Goal: Transaction & Acquisition: Purchase product/service

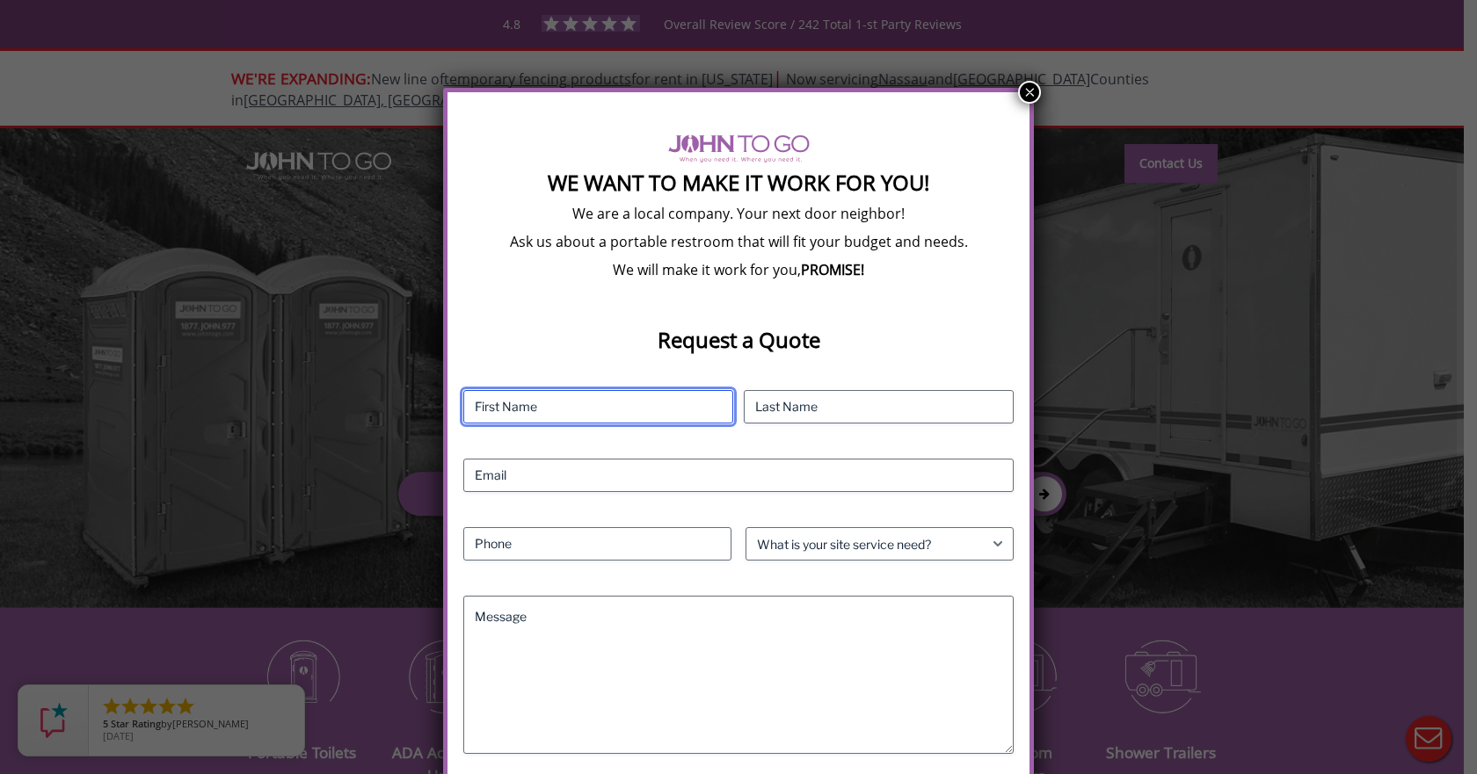
click at [558, 405] on input "First" at bounding box center [598, 406] width 270 height 33
click at [1024, 89] on button "×" at bounding box center [1029, 92] width 23 height 23
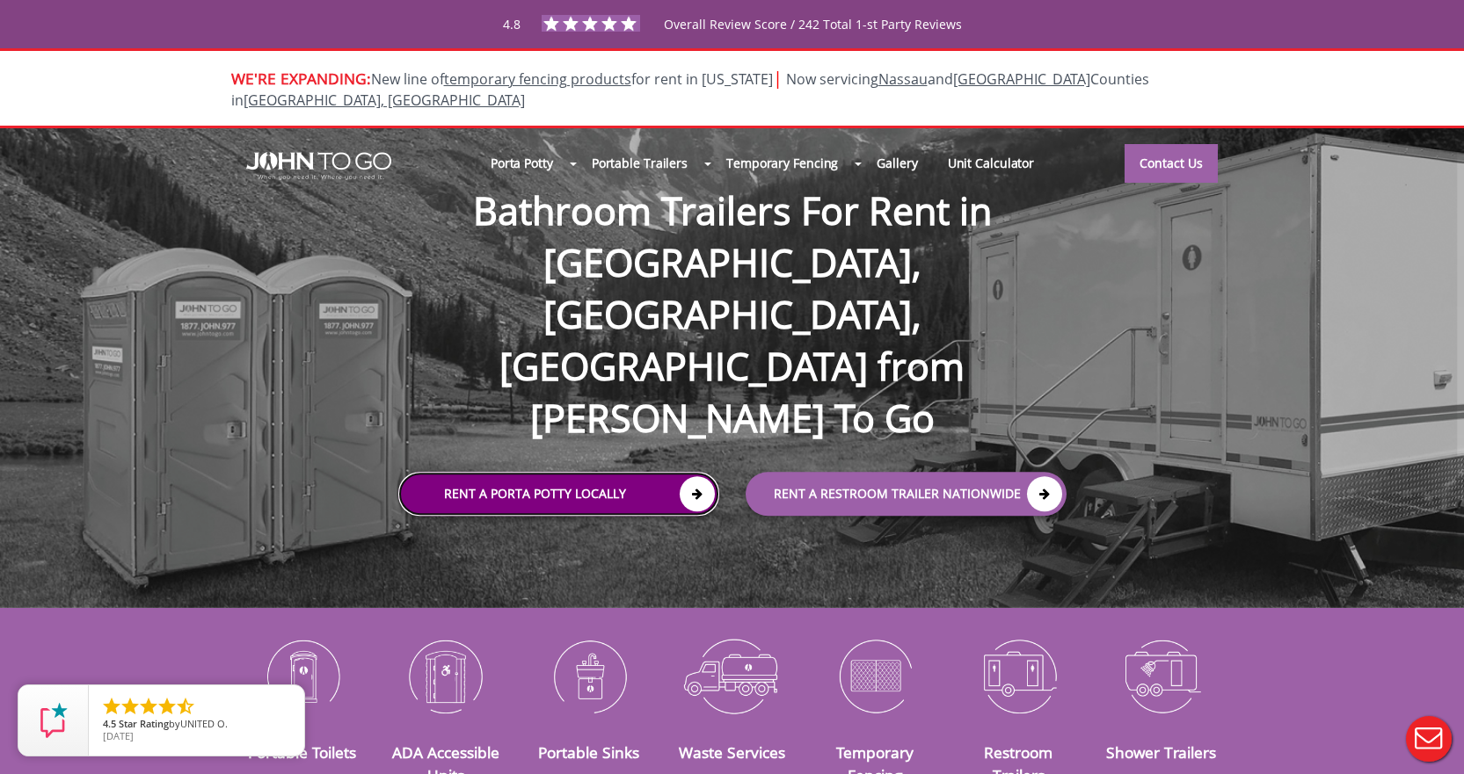
click at [564, 472] on link "Rent a Porta Potty Locally" at bounding box center [558, 494] width 321 height 44
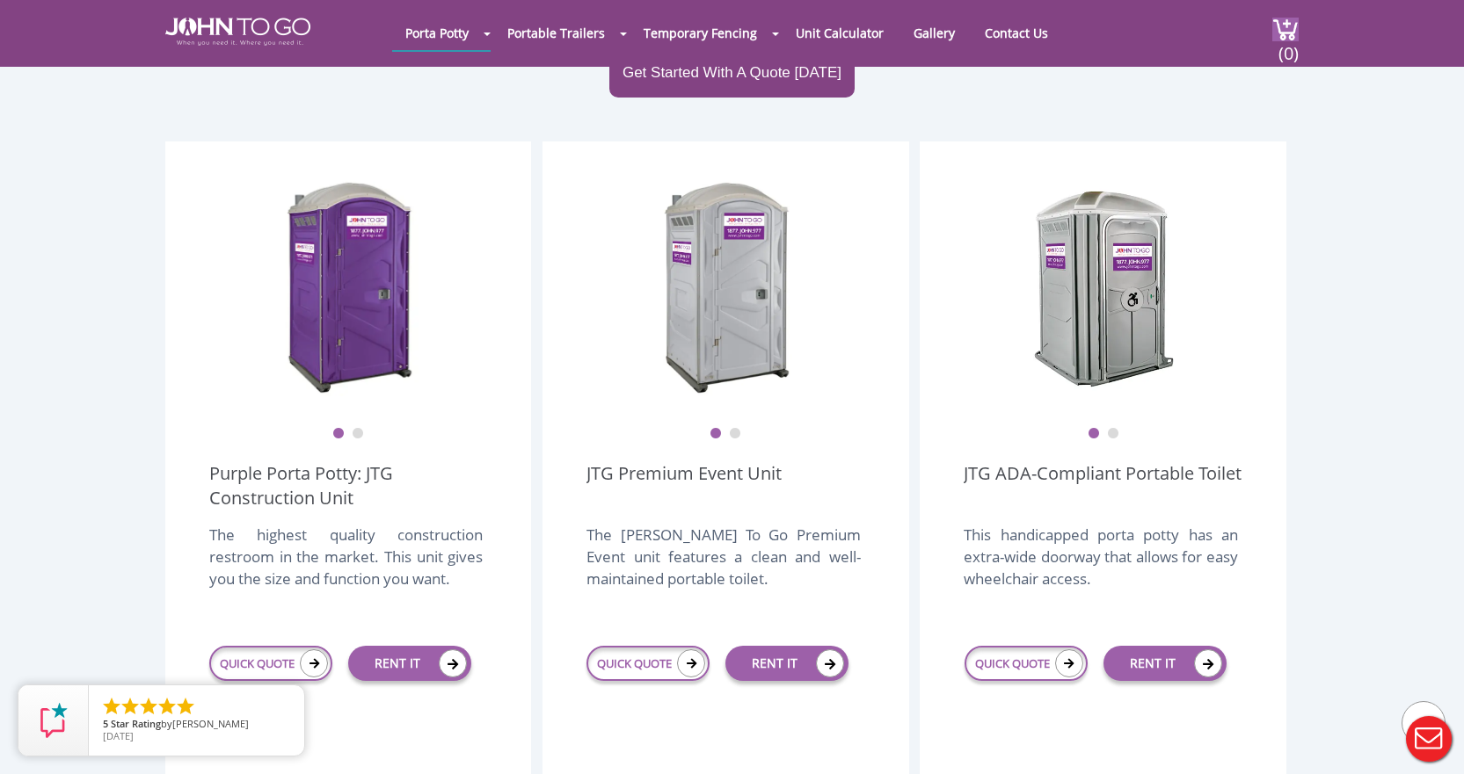
scroll to position [440, 0]
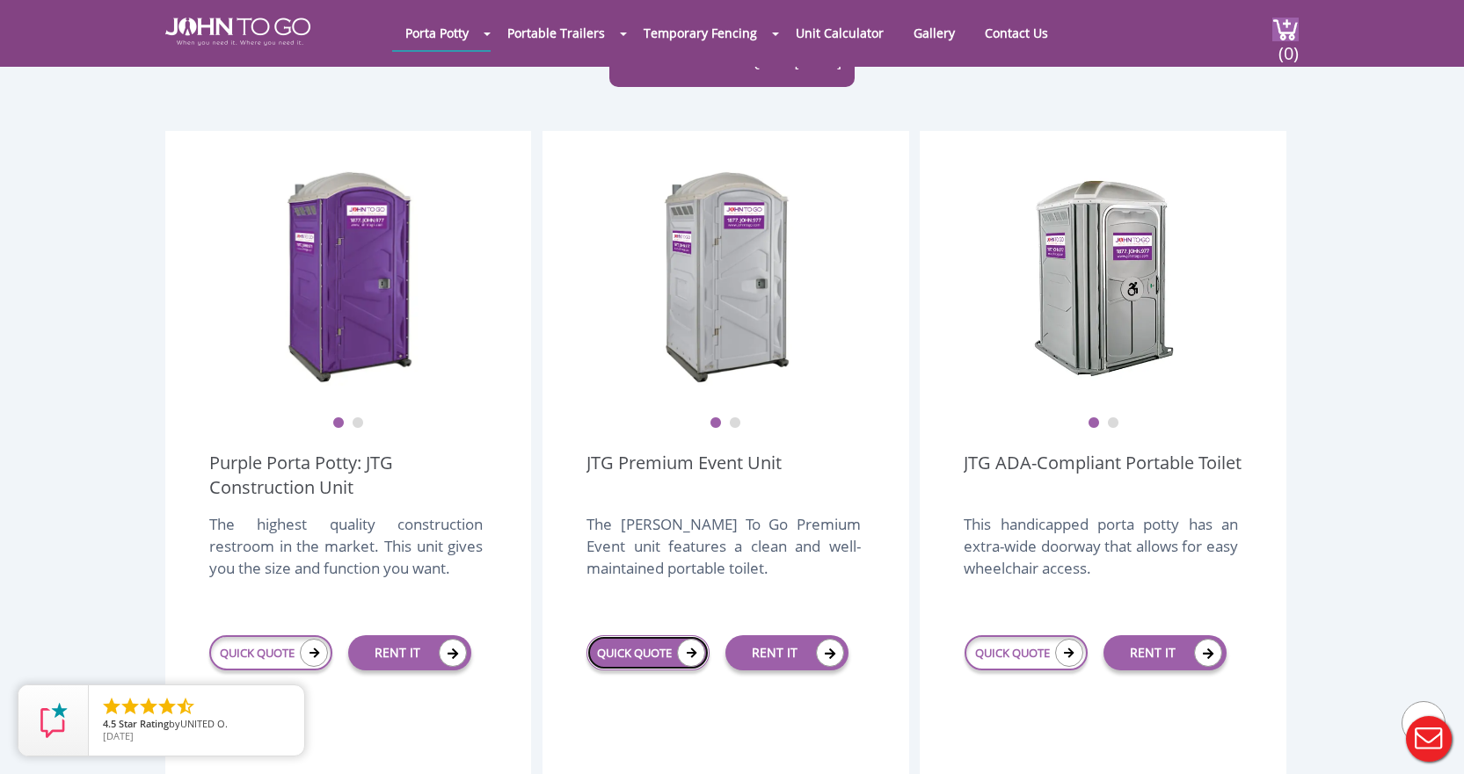
click at [659, 636] on link "QUICK QUOTE" at bounding box center [647, 653] width 123 height 35
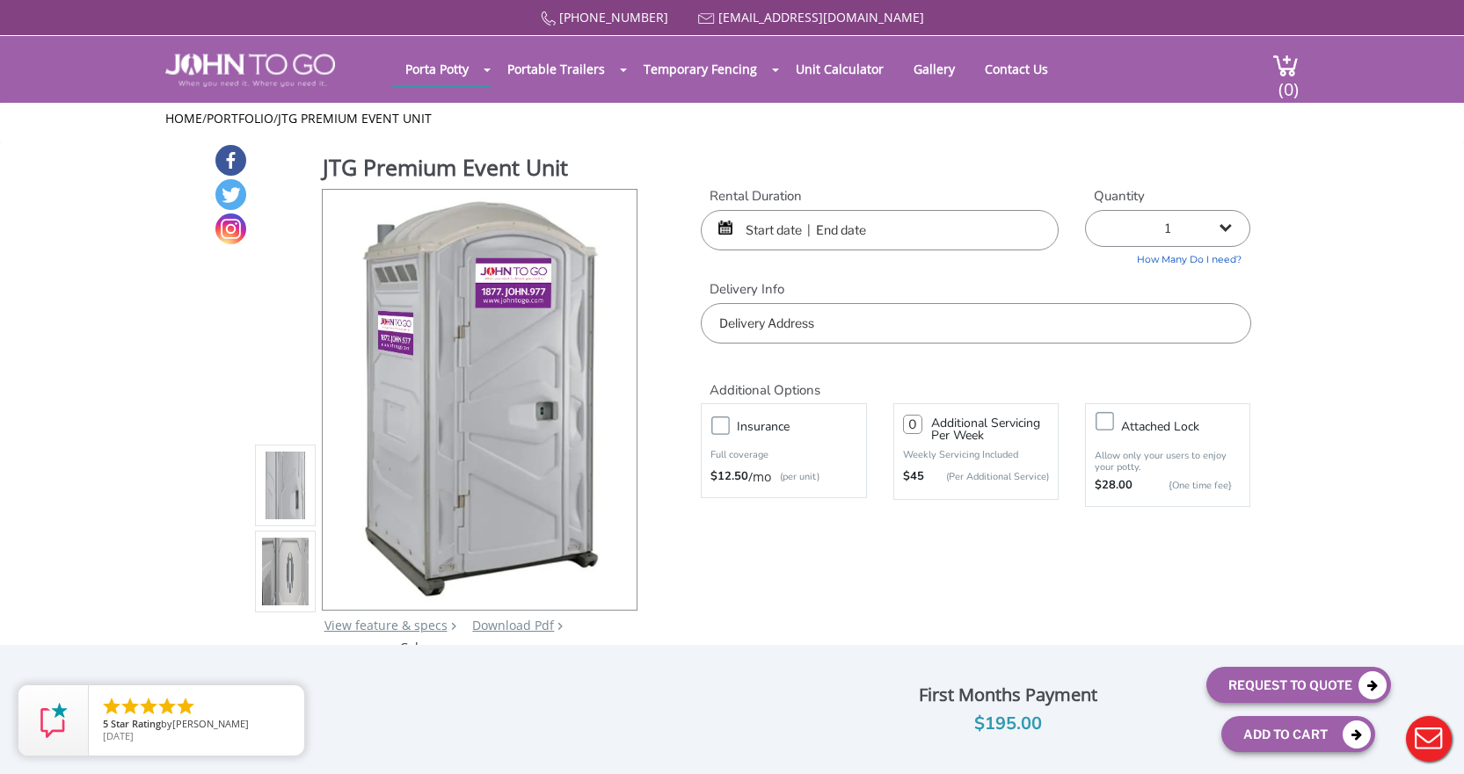
click at [855, 232] on input "text" at bounding box center [880, 230] width 358 height 40
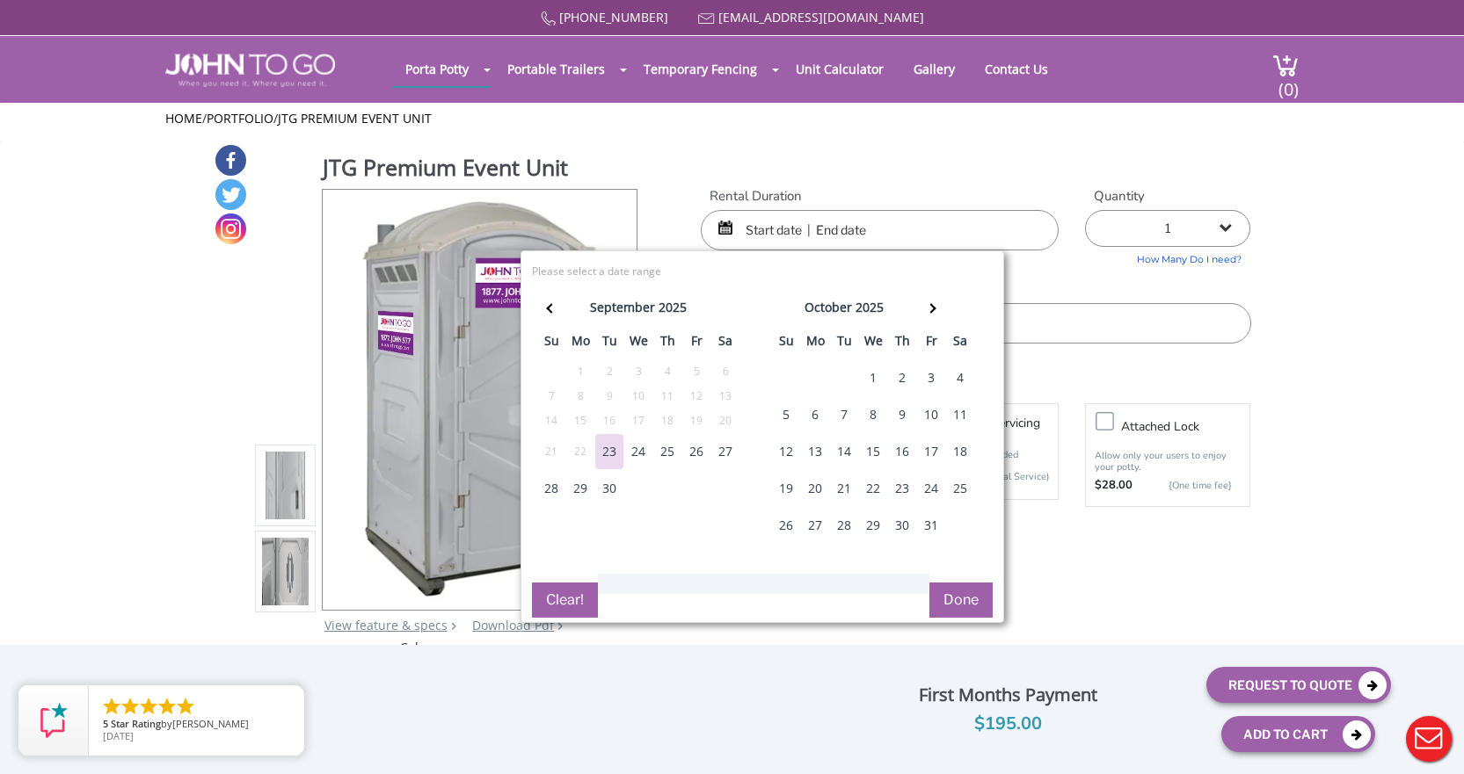
click at [549, 486] on div "28" at bounding box center [551, 488] width 28 height 35
click at [613, 498] on div "30" at bounding box center [609, 488] width 28 height 35
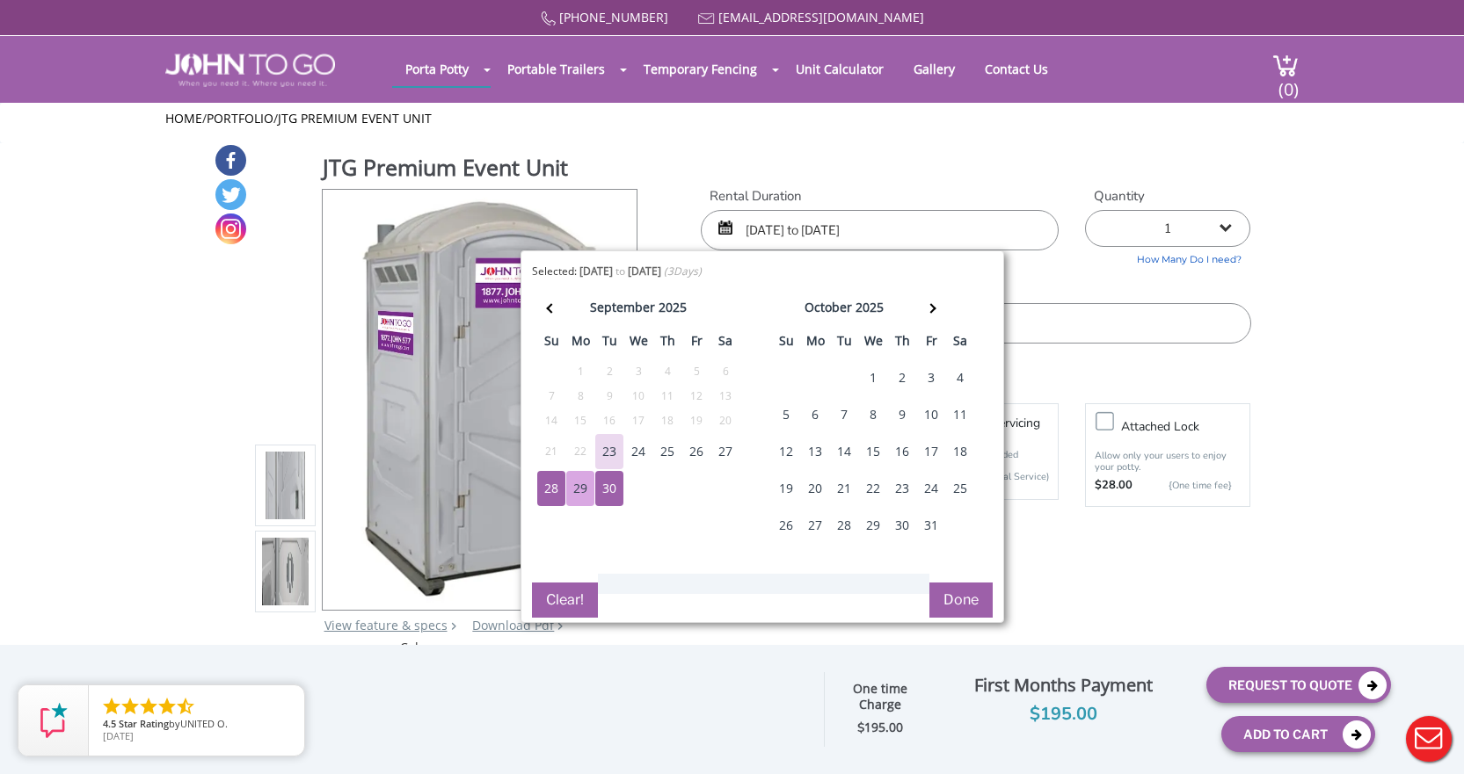
click at [606, 498] on div "30" at bounding box center [609, 488] width 28 height 35
click at [609, 496] on div "30" at bounding box center [609, 488] width 28 height 35
type input "09/30/2025 to 09/30/2025"
click at [662, 489] on td "2" at bounding box center [667, 488] width 29 height 37
click at [570, 607] on button "Clear!" at bounding box center [565, 600] width 66 height 35
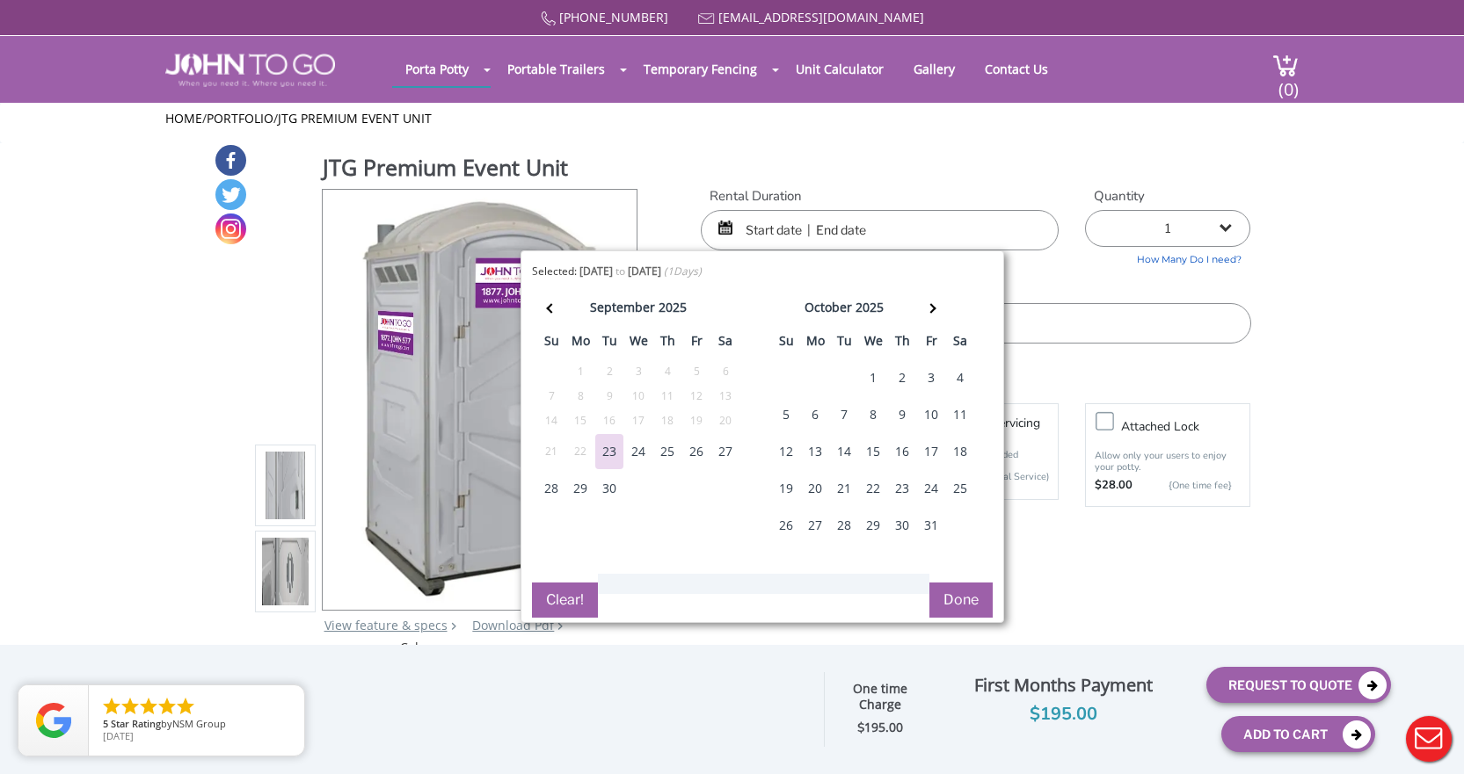
click at [556, 487] on div "28" at bounding box center [551, 488] width 28 height 35
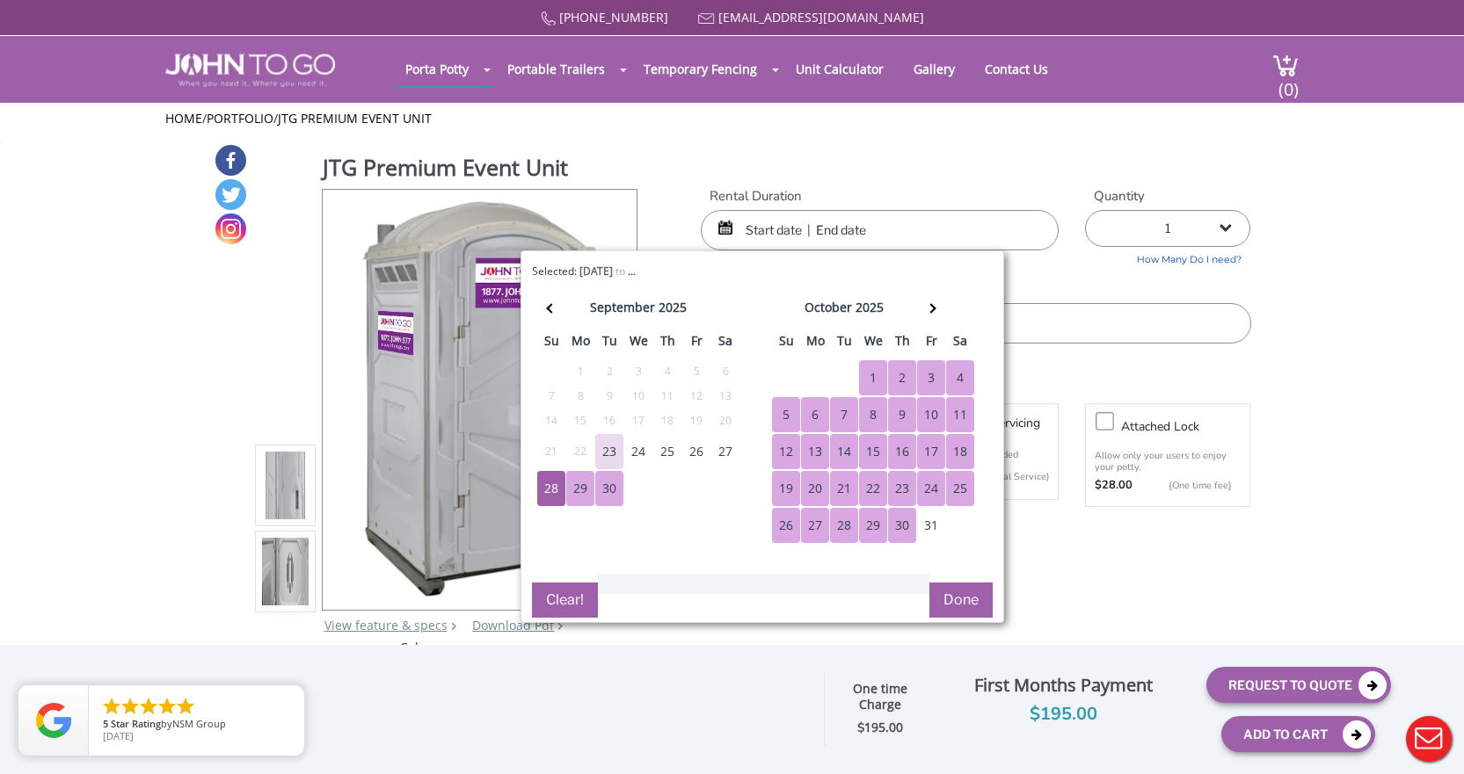
click at [562, 593] on button "Clear!" at bounding box center [565, 600] width 66 height 35
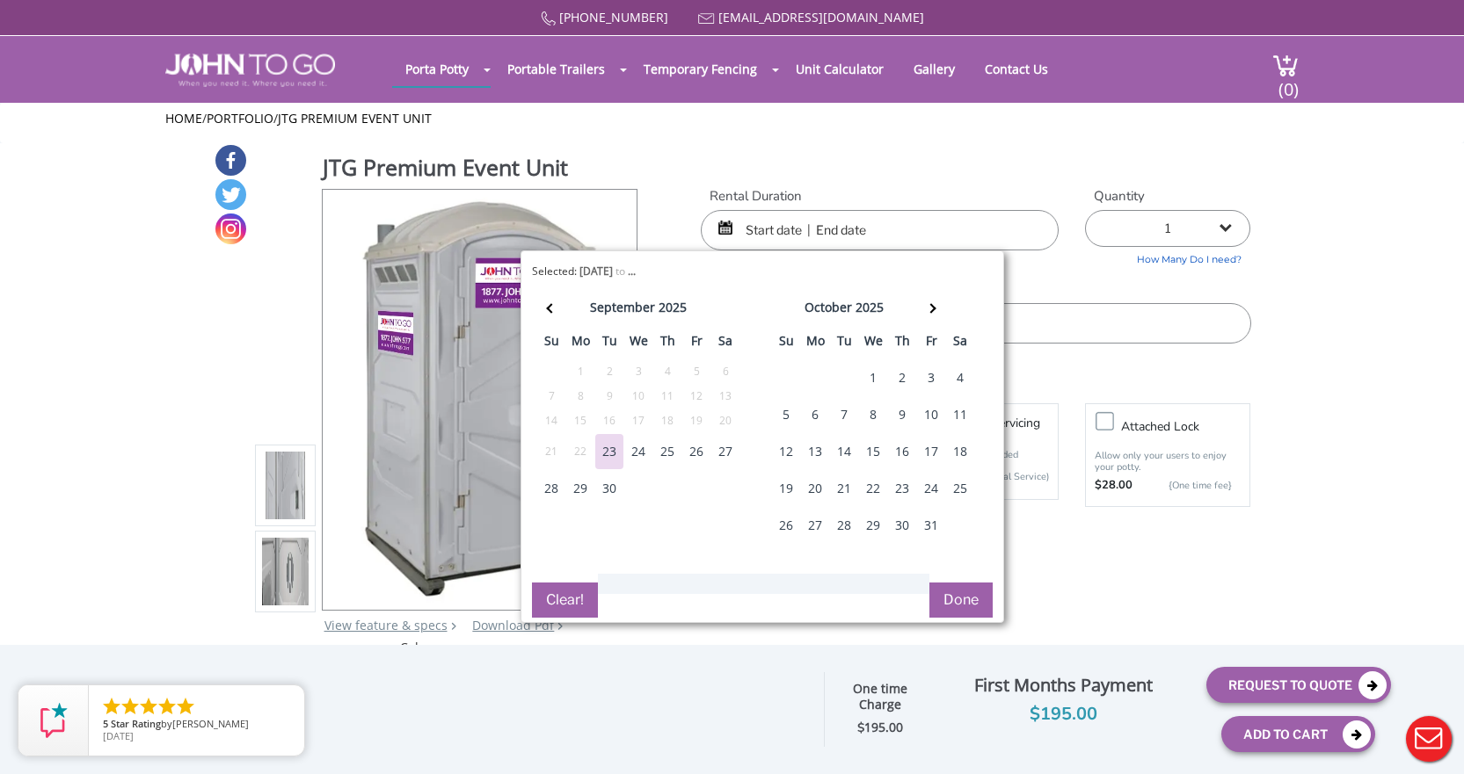
click at [549, 494] on div "28" at bounding box center [551, 488] width 28 height 35
type input "09/28/2025 to 09/28/2025"
click at [968, 591] on button "Done" at bounding box center [960, 600] width 63 height 35
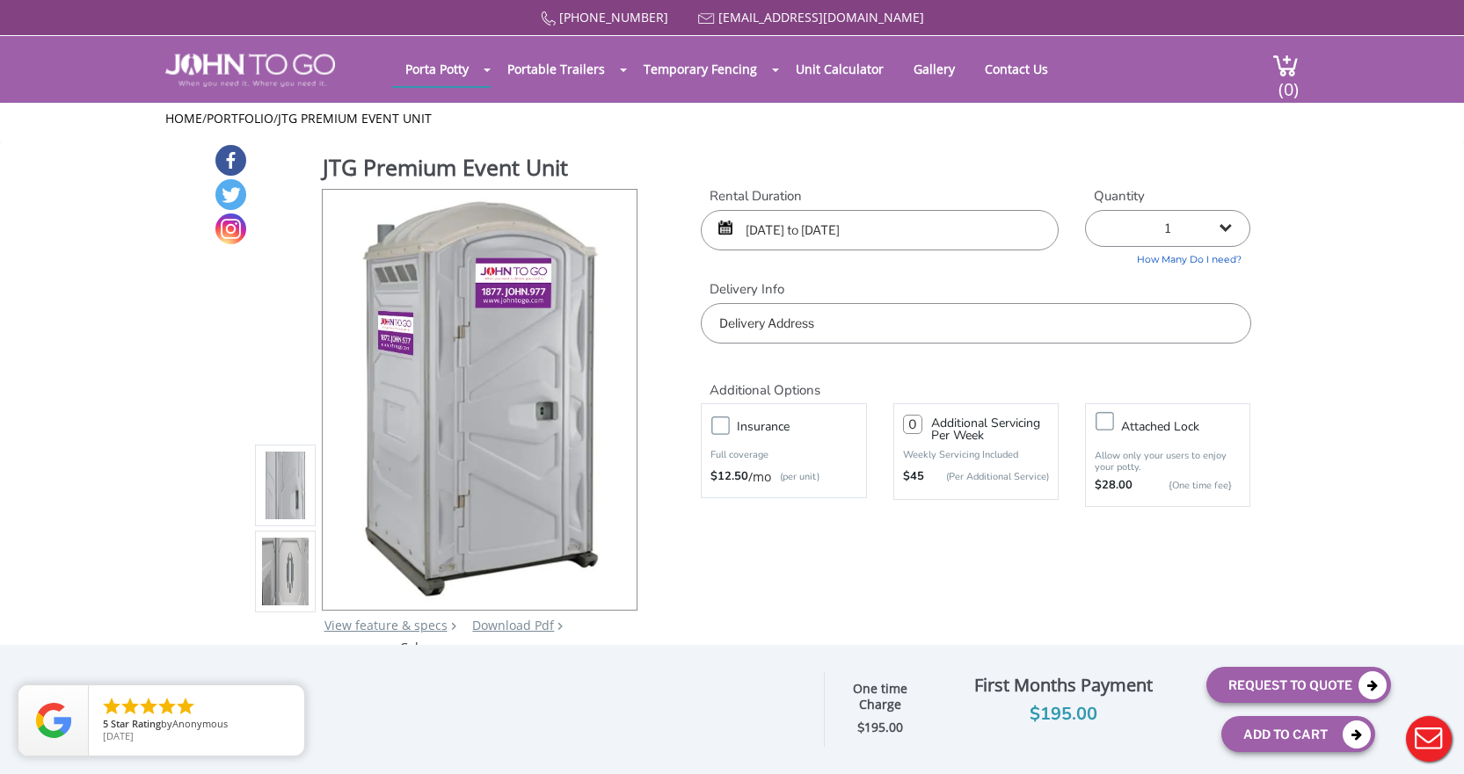
click at [1232, 224] on select "1 2 (5% discount) 3 (8% discount) 4 (10% discount) 5 (12% discount) 6 (12% disc…" at bounding box center [1167, 228] width 165 height 37
select select "2"
click at [1085, 210] on select "1 2 (5% discount) 3 (8% discount) 4 (10% discount) 5 (12% discount) 6 (12% disc…" at bounding box center [1167, 228] width 165 height 37
click at [771, 333] on input "text" at bounding box center [975, 323] width 549 height 40
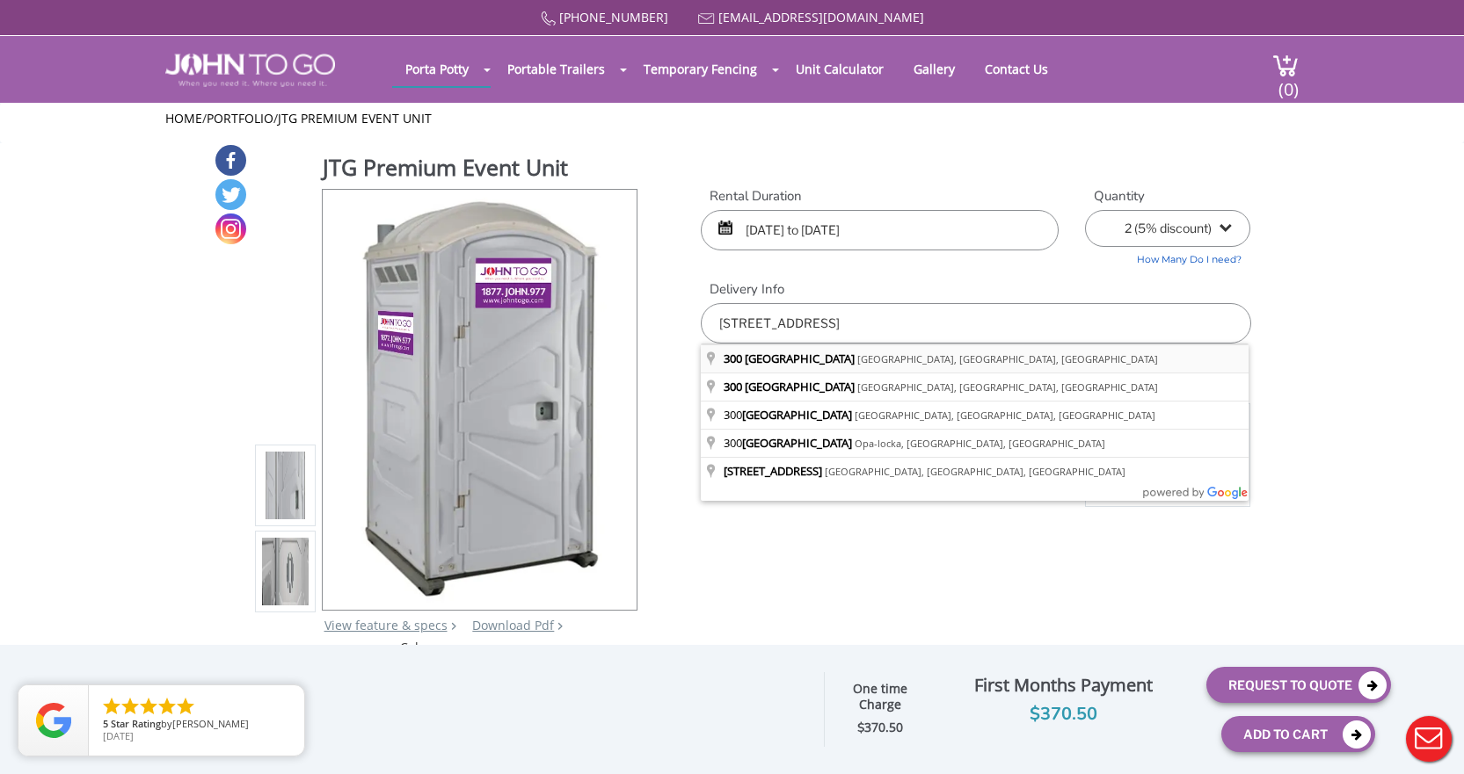
type input "300 Northwest 28th Avenue, Miami, FL, USA"
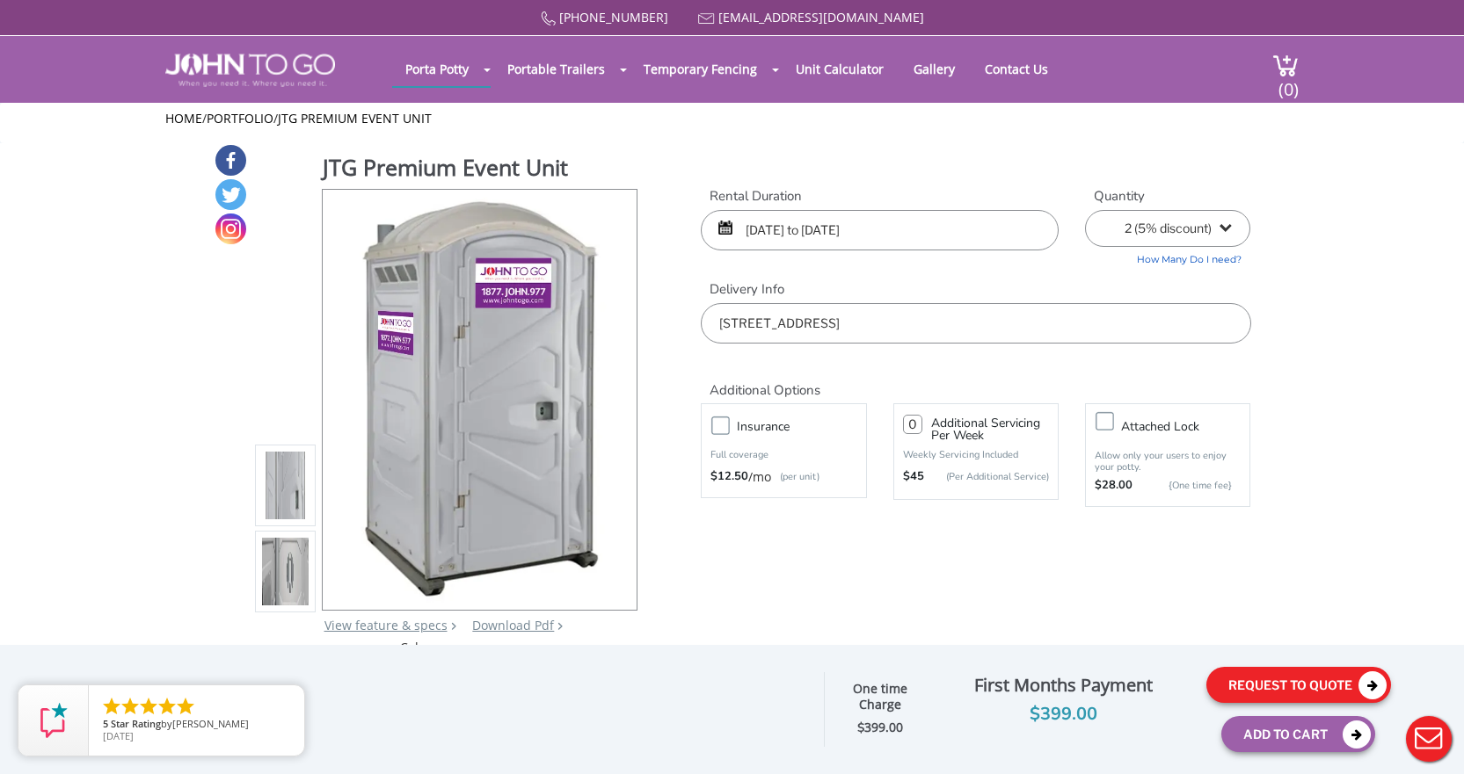
click at [1261, 675] on button "Request To Quote" at bounding box center [1298, 685] width 185 height 36
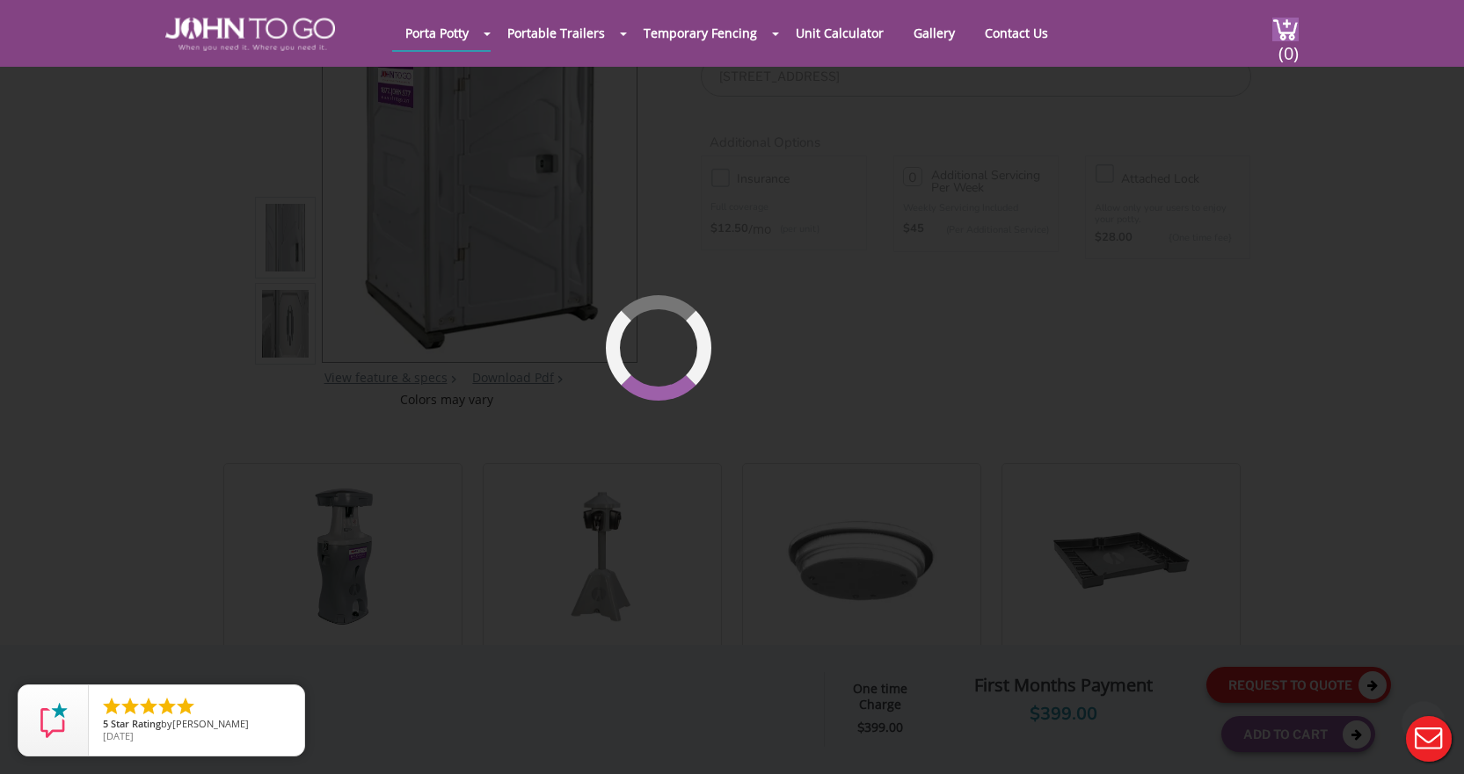
scroll to position [187, 0]
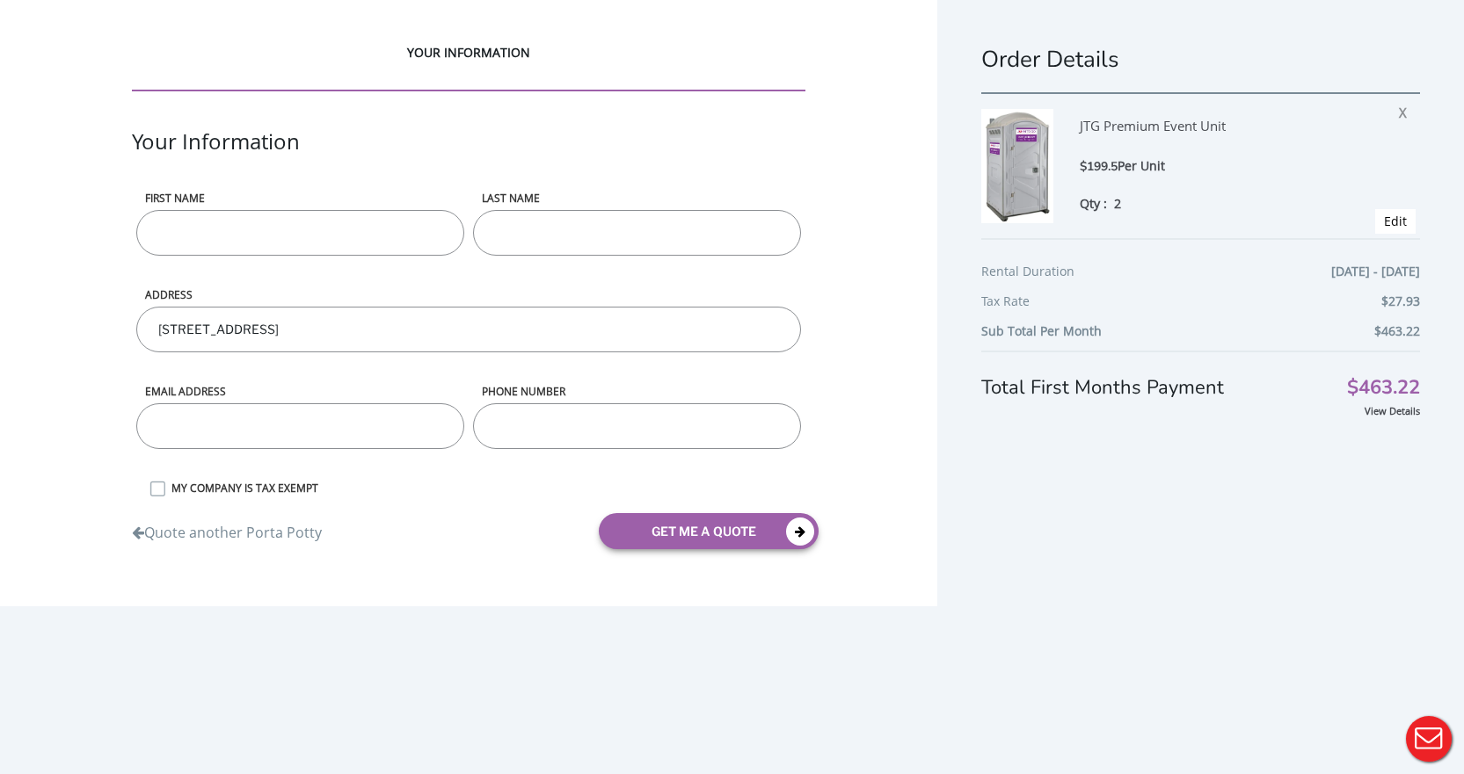
click at [300, 239] on input "First name" at bounding box center [300, 233] width 328 height 46
type input "[PERSON_NAME]"
type input "Fermoselle"
type input "[EMAIL_ADDRESS][DOMAIN_NAME]"
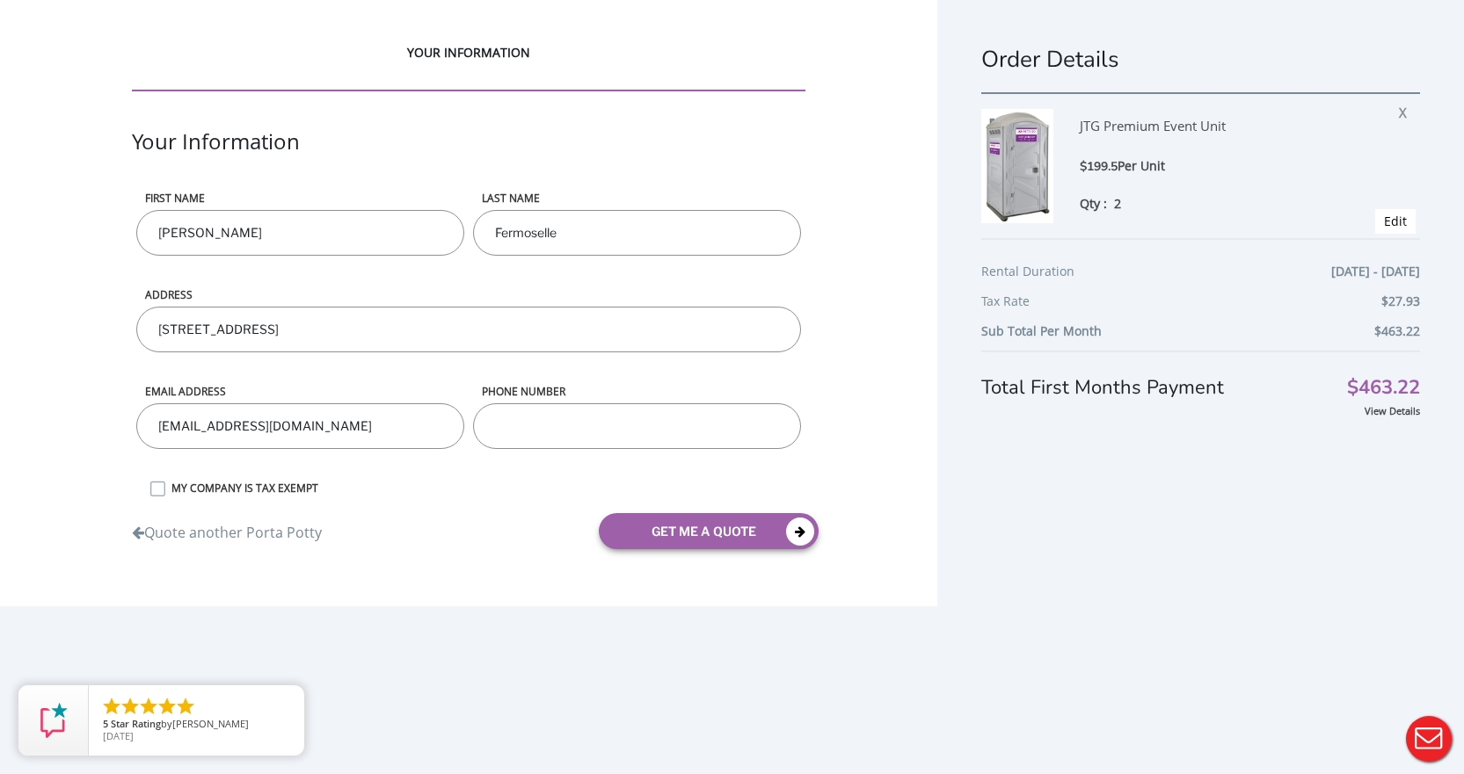
type input "3056426732"
click at [164, 490] on label "MY COMPANY IS TAX EXEMPT" at bounding box center [484, 488] width 643 height 15
click at [0, 0] on input "MY COMPANY IS TAX EXEMPT" at bounding box center [0, 0] width 0 height 0
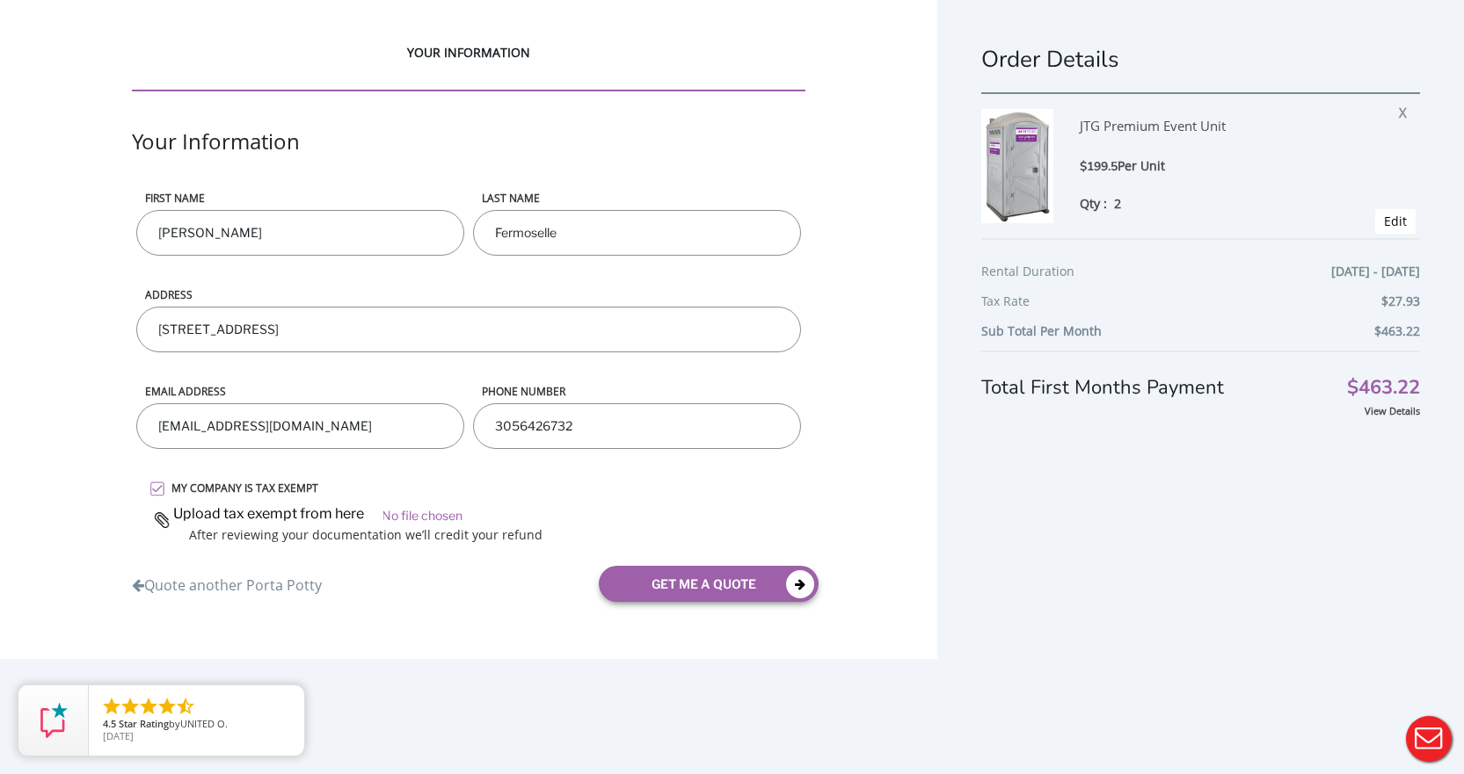
click at [206, 512] on input "file" at bounding box center [477, 513] width 656 height 26
type input "C:\fakepath\TAx Exempt.pdf"
click at [691, 580] on button "get me a quote" at bounding box center [709, 584] width 220 height 36
click at [741, 582] on button "get me a quote" at bounding box center [709, 584] width 220 height 36
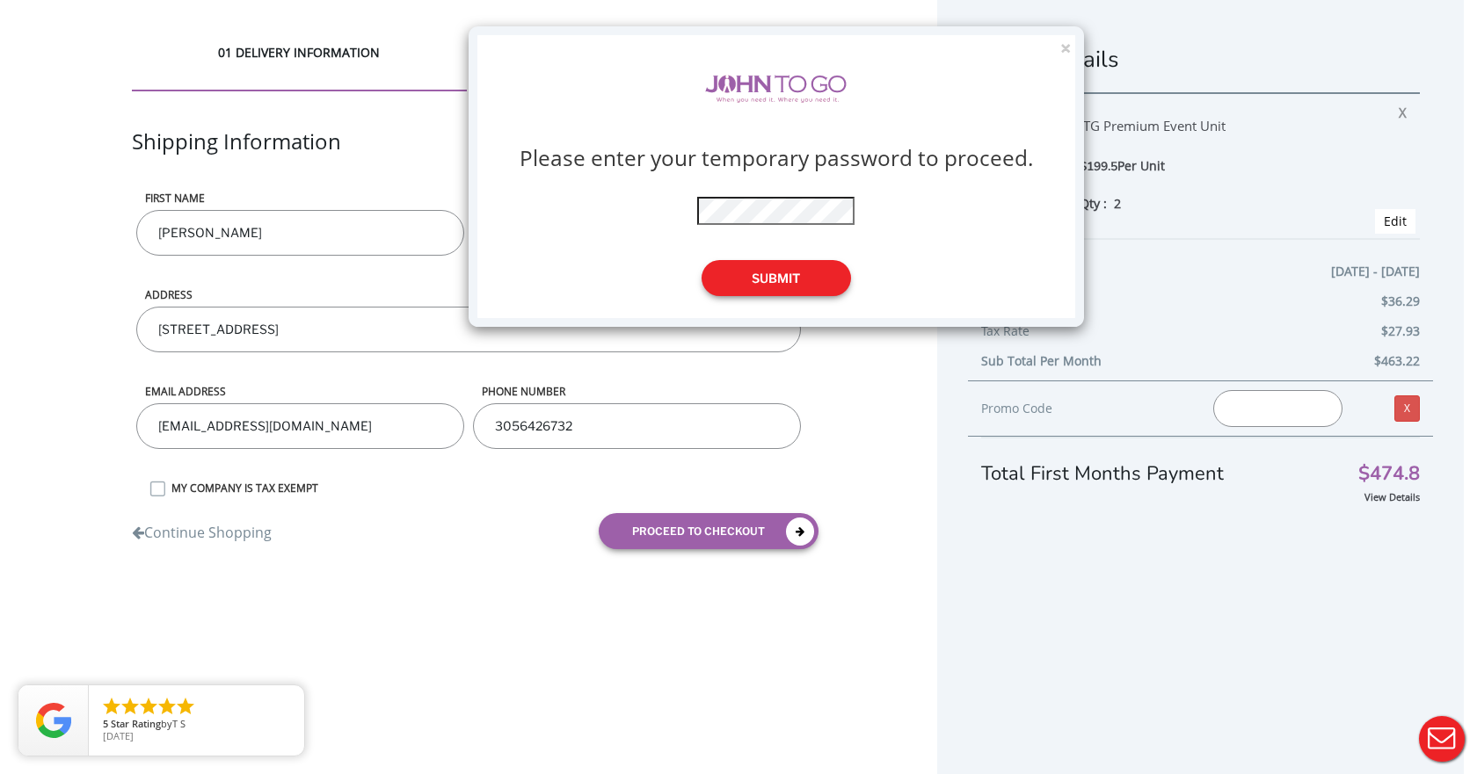
click at [772, 283] on button "Submit" at bounding box center [775, 278] width 149 height 36
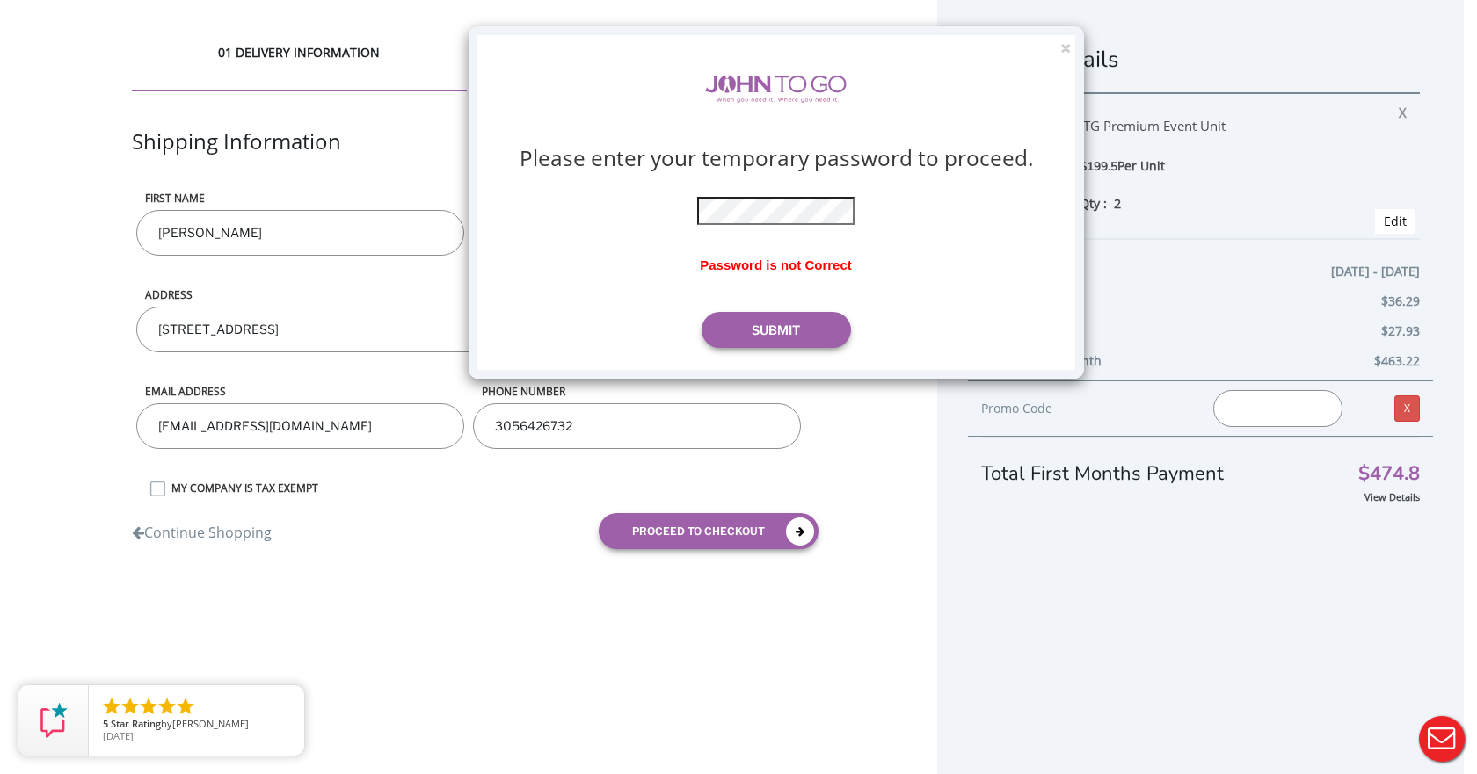
click at [596, 204] on p at bounding box center [775, 202] width 399 height 46
click at [810, 339] on button "Submit" at bounding box center [775, 330] width 149 height 36
click at [775, 326] on button "Submit" at bounding box center [775, 330] width 149 height 36
click at [1069, 50] on button "×" at bounding box center [1065, 49] width 11 height 18
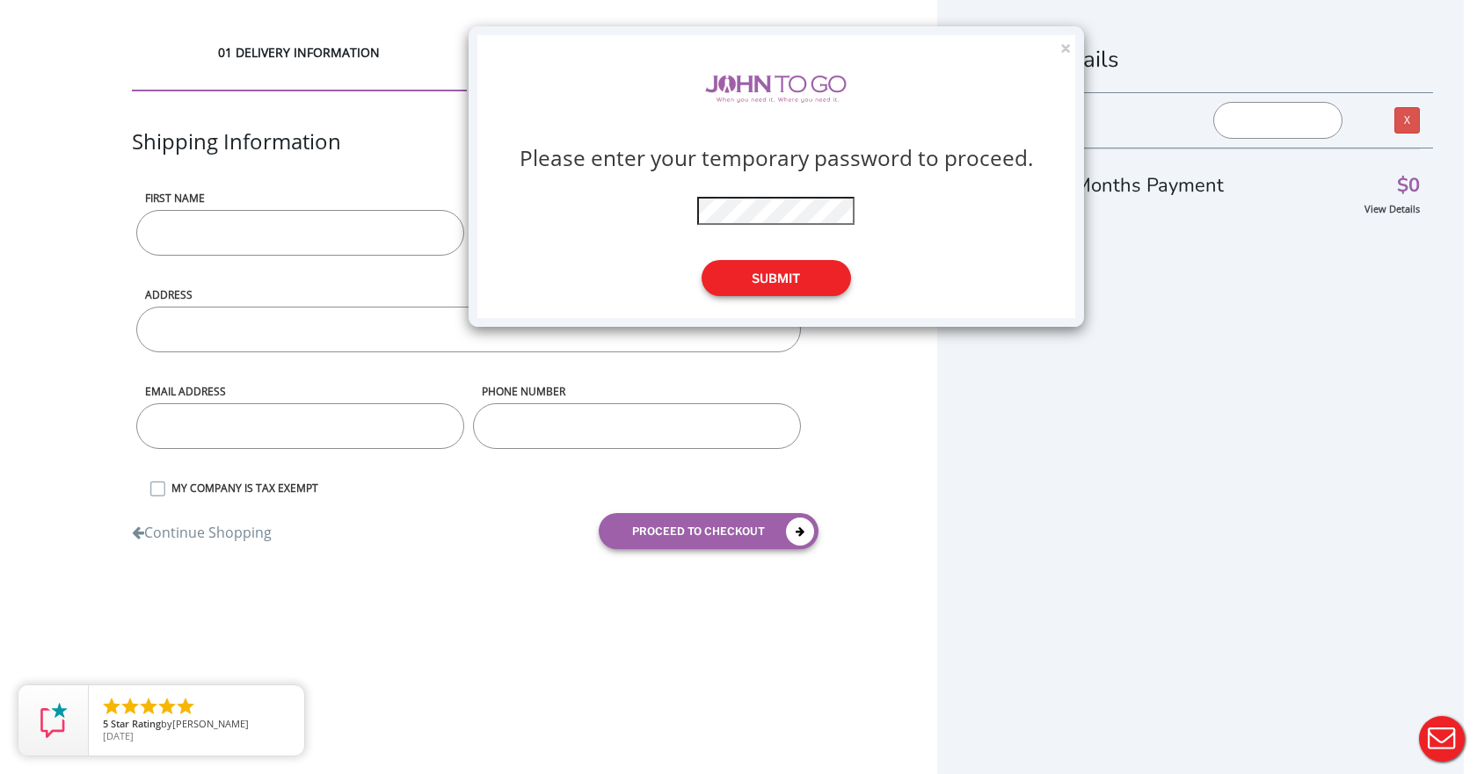
click at [775, 282] on button "Submit" at bounding box center [775, 278] width 149 height 36
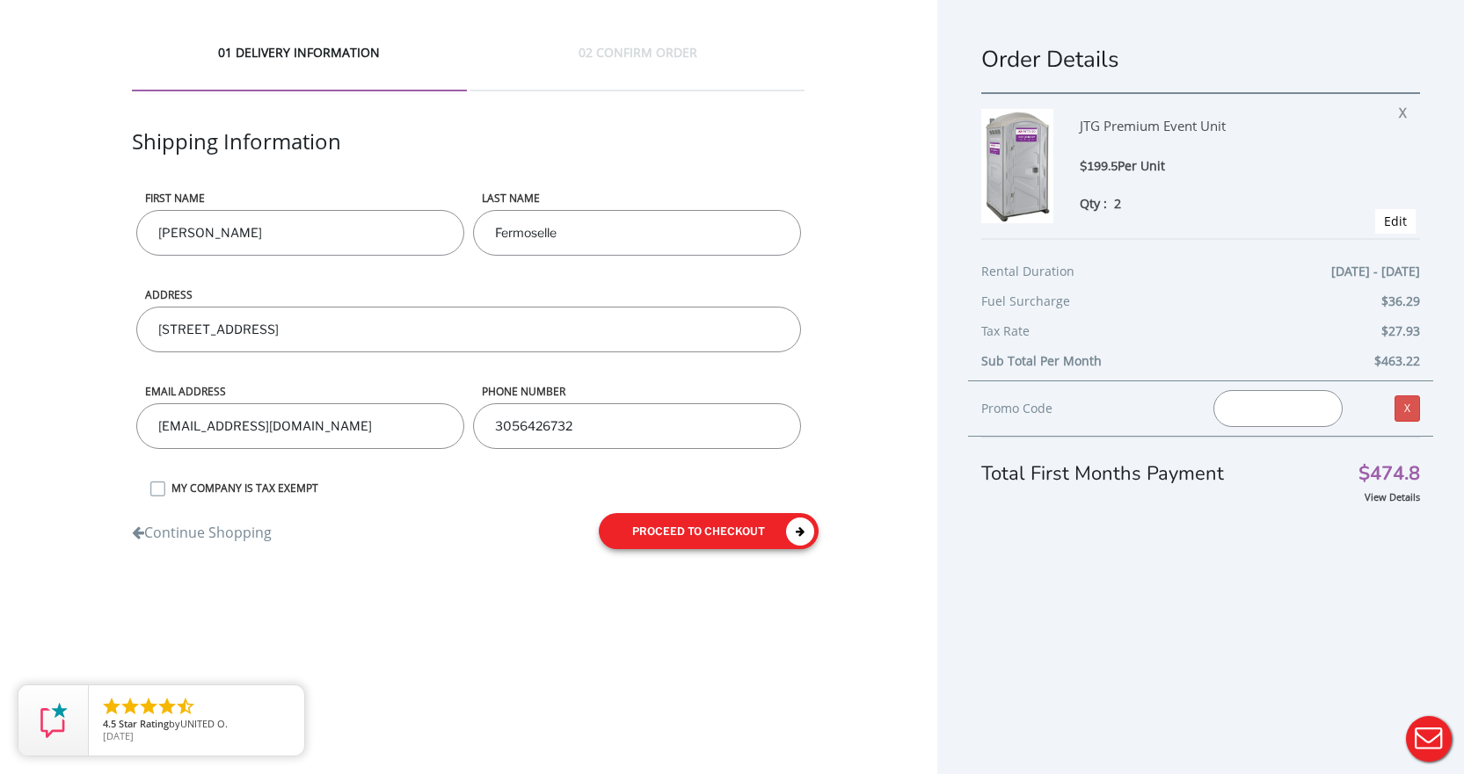
click at [786, 532] on icon "submit" at bounding box center [800, 532] width 28 height 28
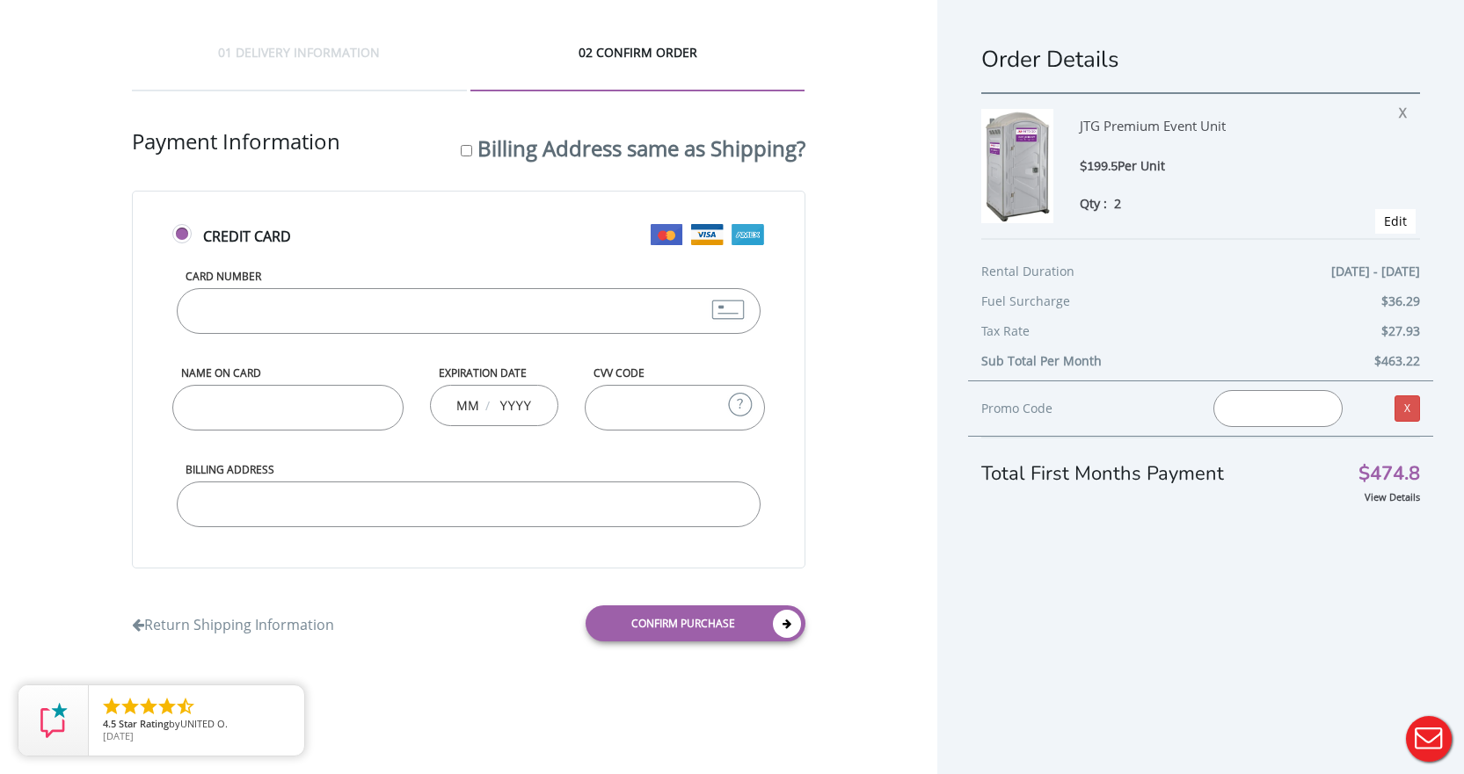
click at [245, 307] on input "Card Number" at bounding box center [469, 311] width 584 height 46
type input "498865624610538"
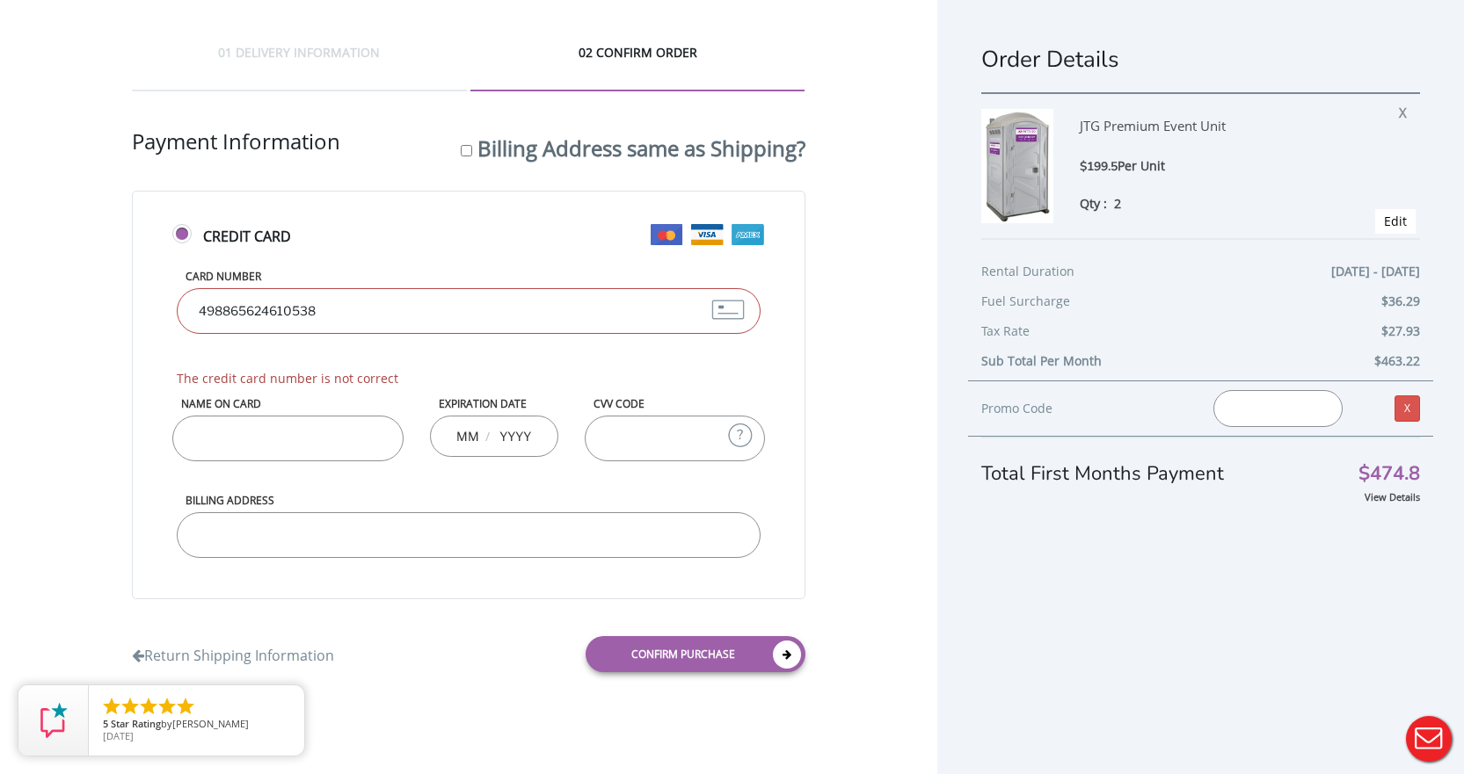
click at [232, 415] on div "Name on Card" at bounding box center [288, 444] width 258 height 97
type input "Lisette Naranjo"
click at [447, 429] on div "/" at bounding box center [494, 436] width 128 height 41
click at [633, 437] on input "CVV Code" at bounding box center [675, 439] width 180 height 46
type input "994"
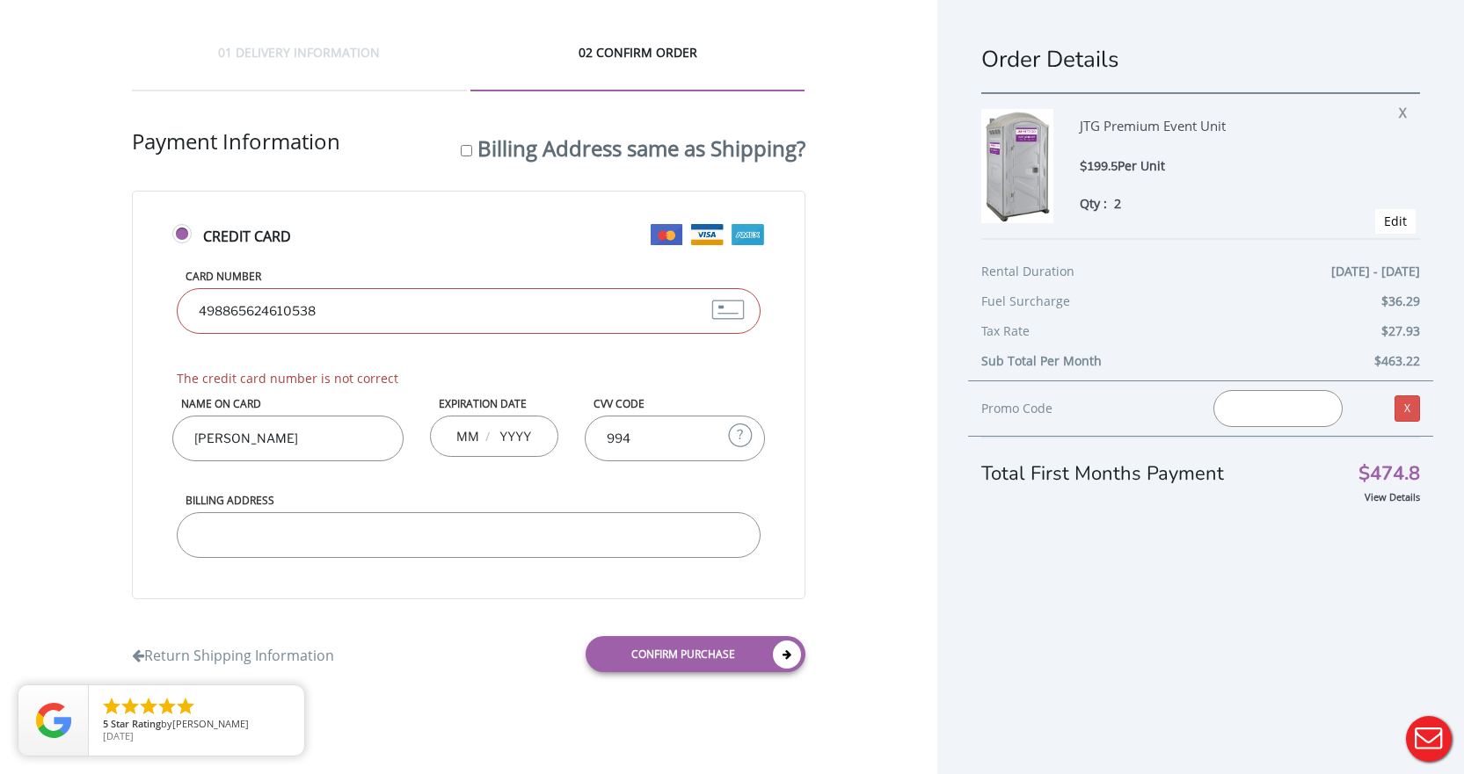
click at [223, 532] on input "Billing Address" at bounding box center [469, 535] width 584 height 46
type input "2987 W FLAGLER ST"
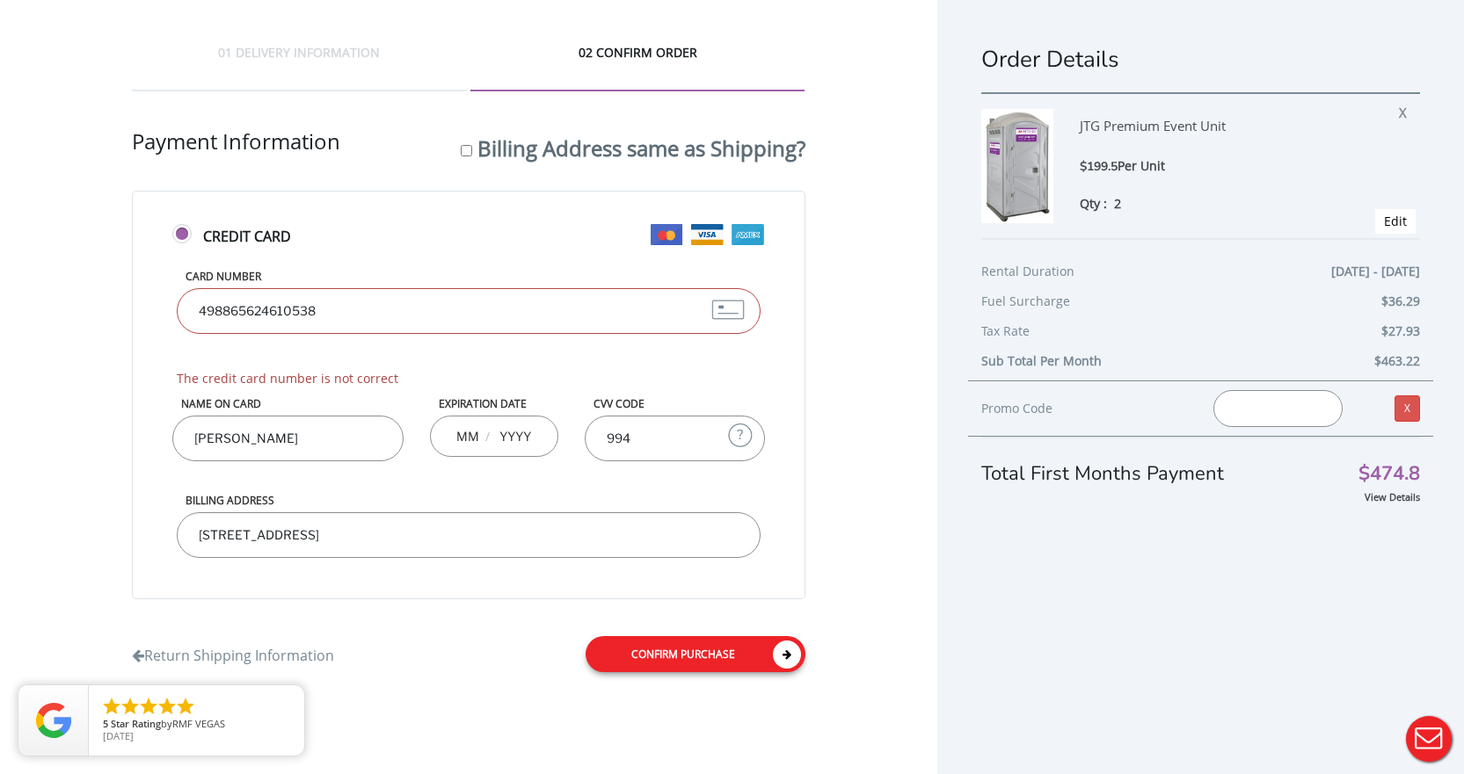
click at [682, 653] on link "Confirm purchase" at bounding box center [695, 654] width 220 height 36
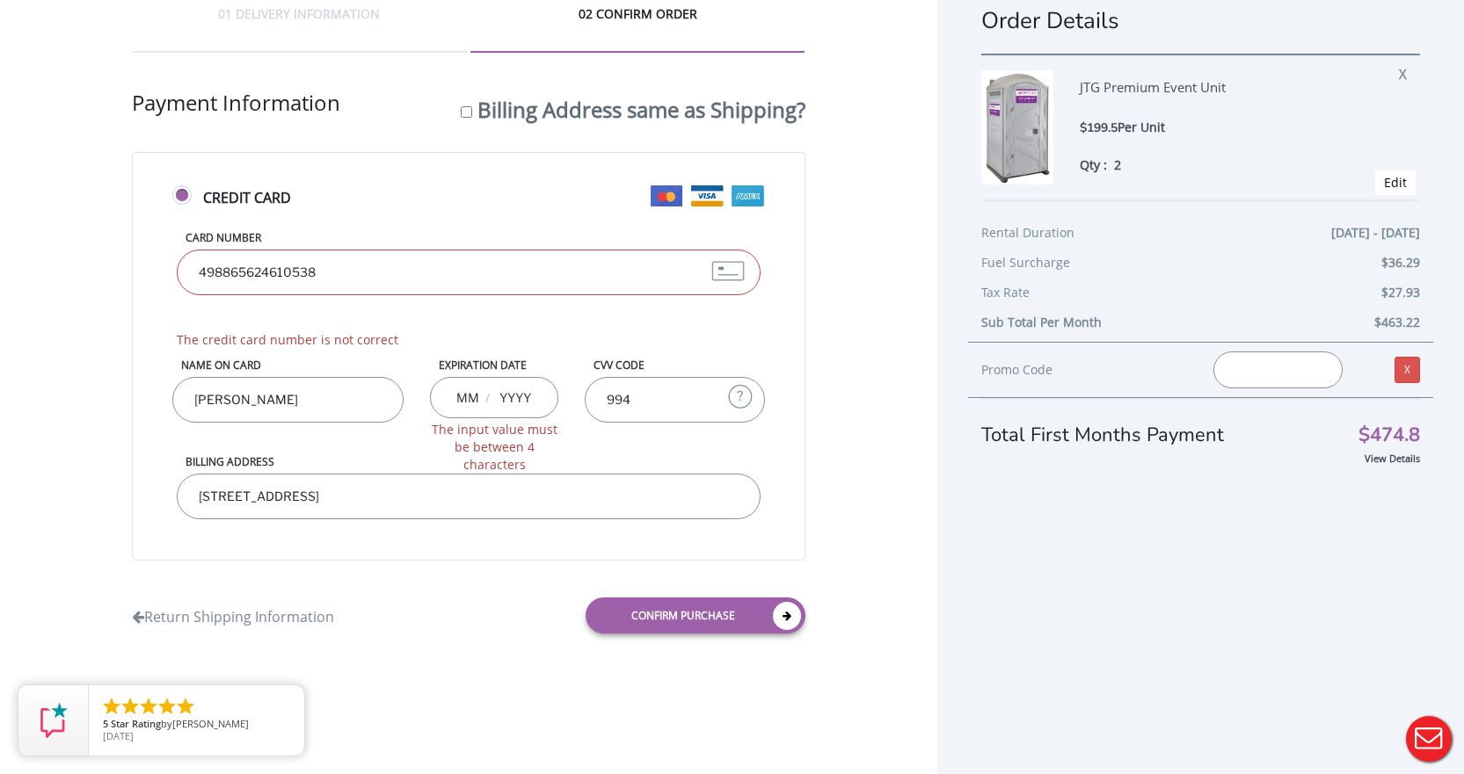
click at [530, 396] on input "text" at bounding box center [515, 397] width 35 height 35
drag, startPoint x: 457, startPoint y: 396, endPoint x: 570, endPoint y: 415, distance: 114.9
click at [570, 415] on div "Expiration Date / The input value must be between 4 characters" at bounding box center [494, 388] width 155 height 61
type input "04"
drag, startPoint x: 526, startPoint y: 389, endPoint x: 480, endPoint y: 394, distance: 45.9
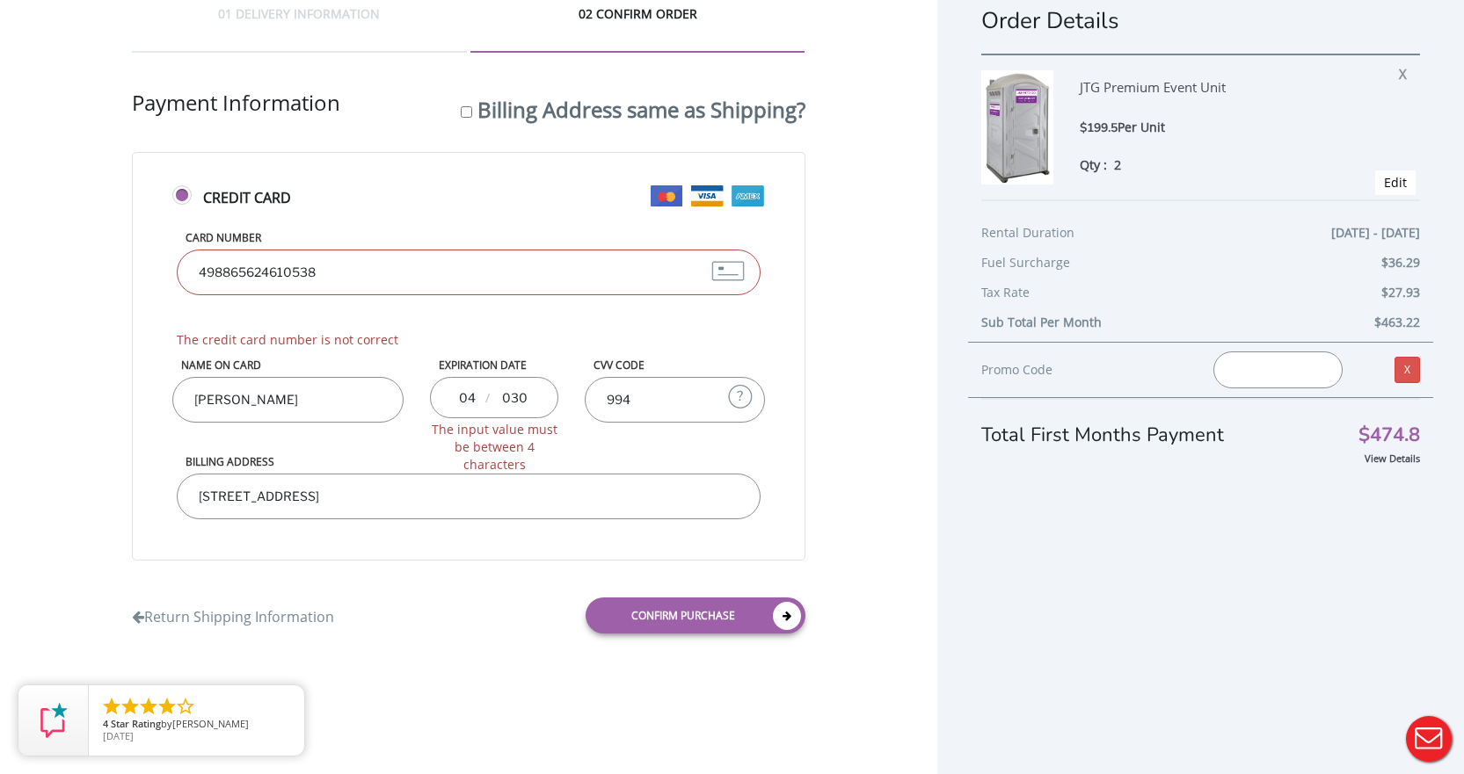
click at [480, 394] on div "04 / 030 The input value must be between 4 characters" at bounding box center [494, 397] width 128 height 41
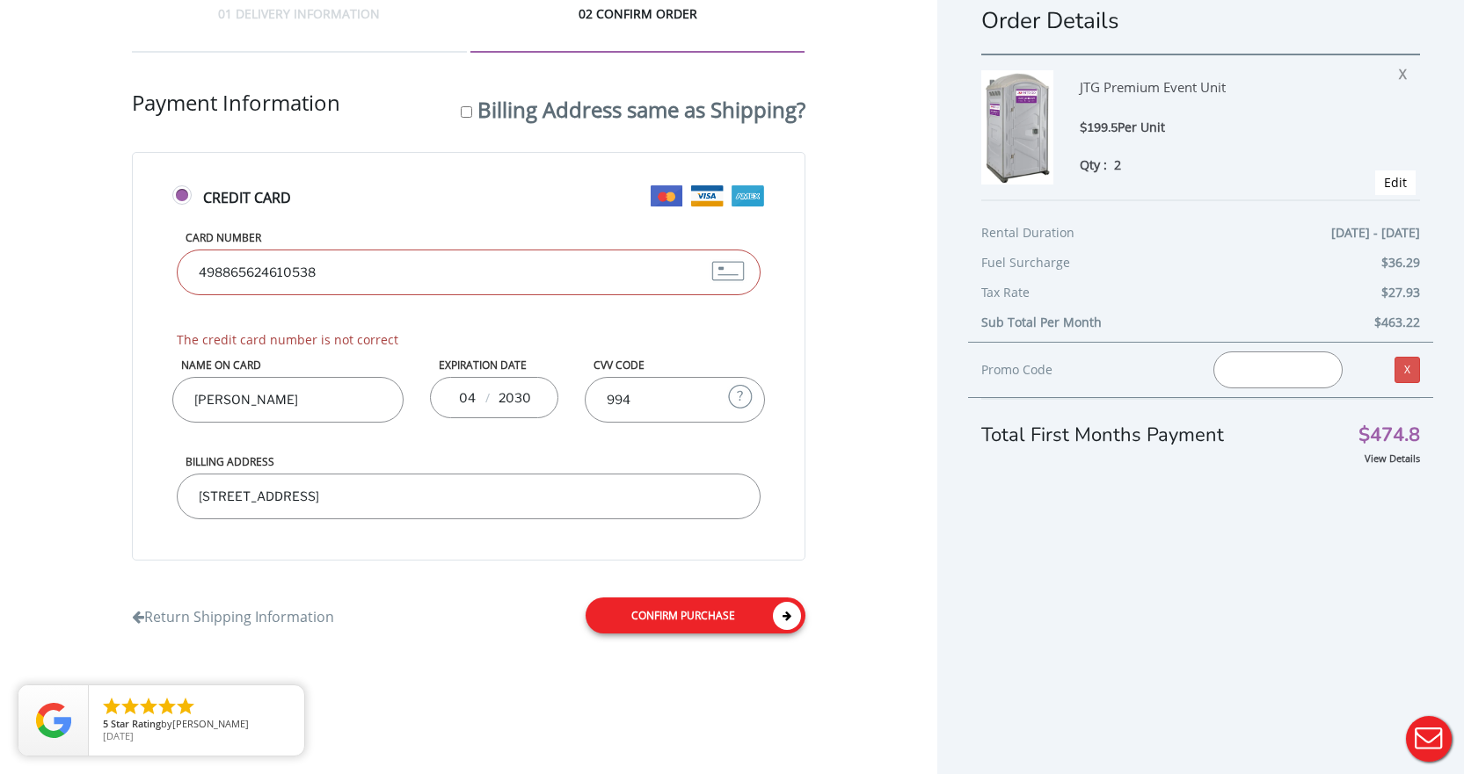
type input "2030"
click at [666, 618] on link "Confirm purchase" at bounding box center [695, 616] width 220 height 36
click at [686, 618] on link "Confirm purchase" at bounding box center [695, 616] width 220 height 36
drag, startPoint x: 347, startPoint y: 278, endPoint x: 146, endPoint y: 263, distance: 201.8
click at [146, 263] on div "Credit Card Card Number 498865624610538 The credit card number is not correct N…" at bounding box center [468, 356] width 673 height 409
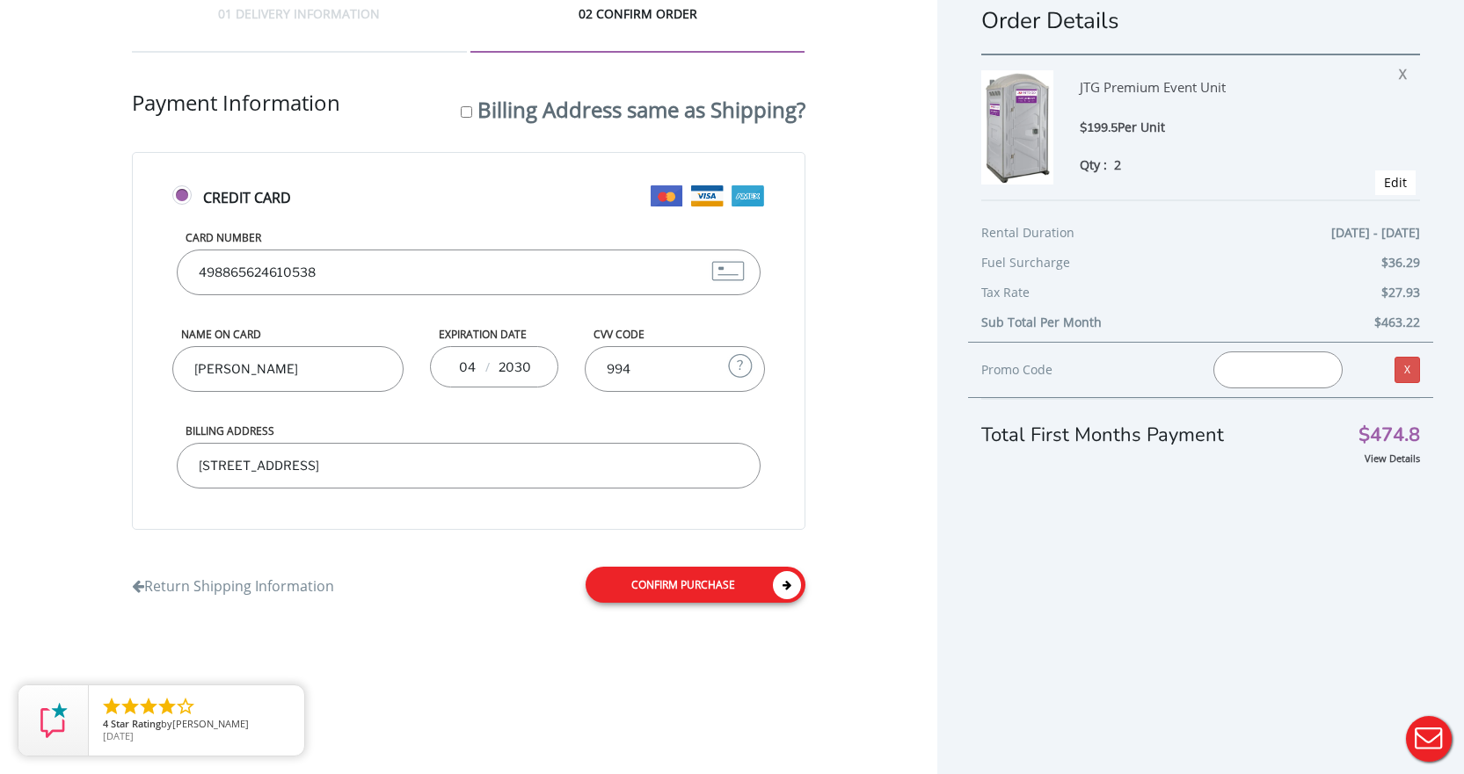
type input "4988656246100538"
click at [665, 587] on link "Confirm purchase" at bounding box center [695, 585] width 220 height 36
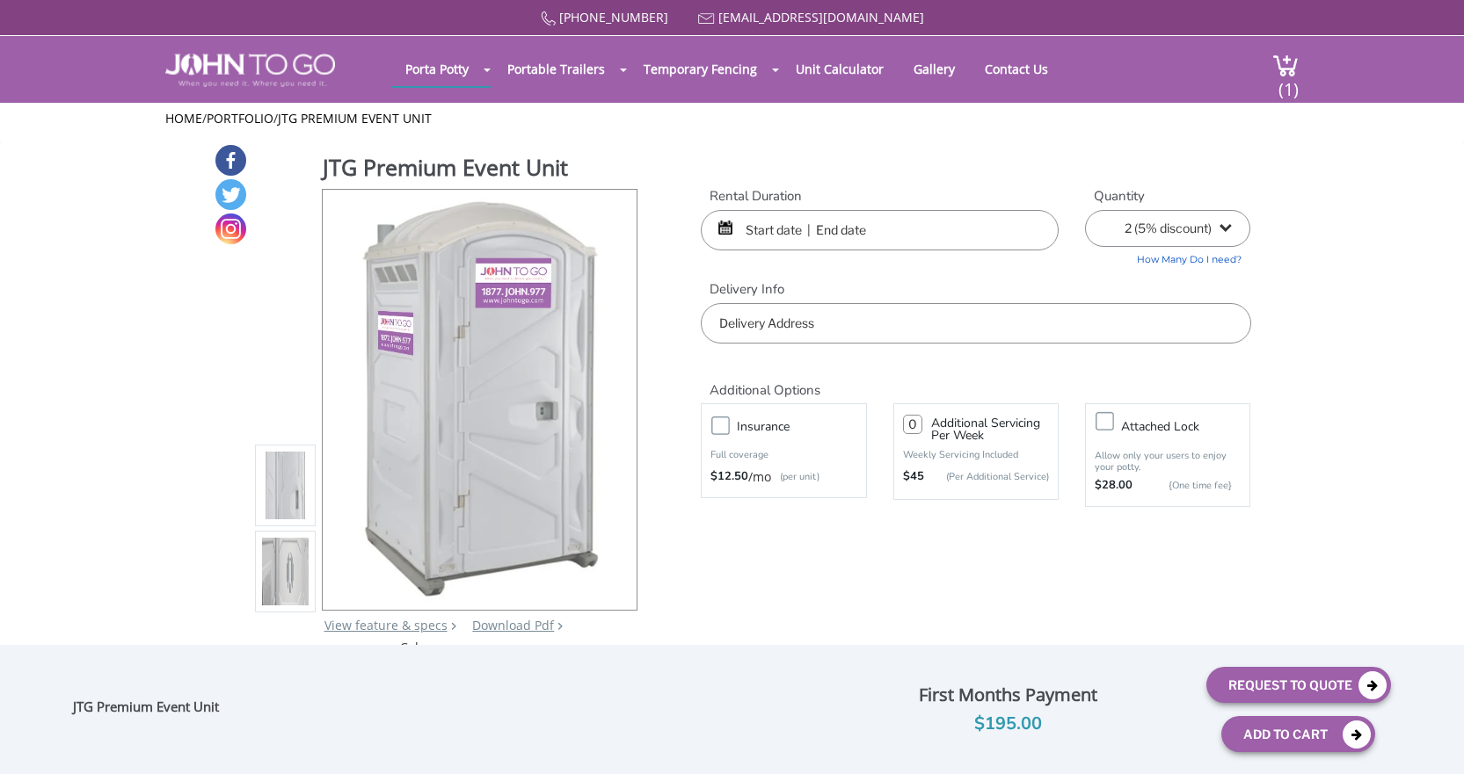
select select "2"
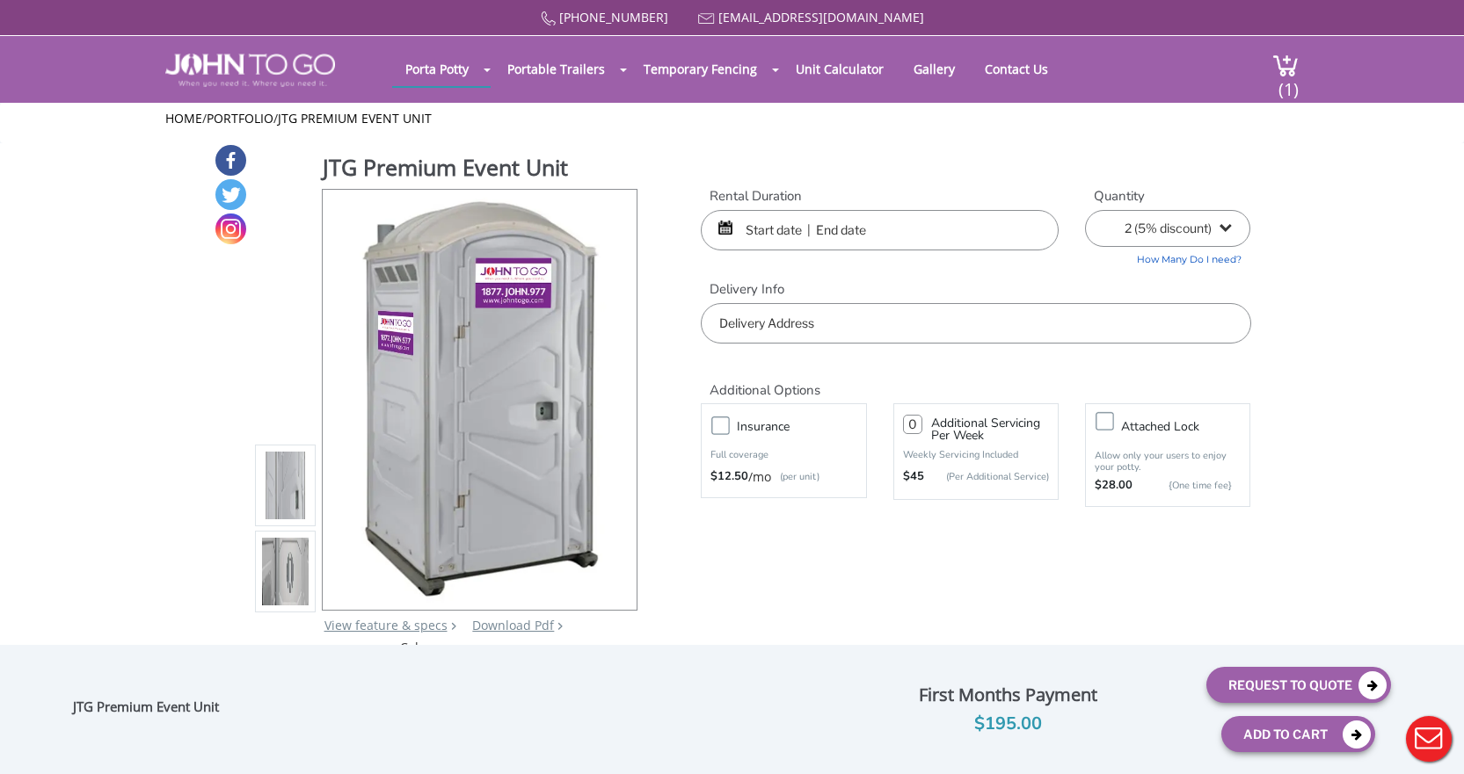
scroll to position [254, 0]
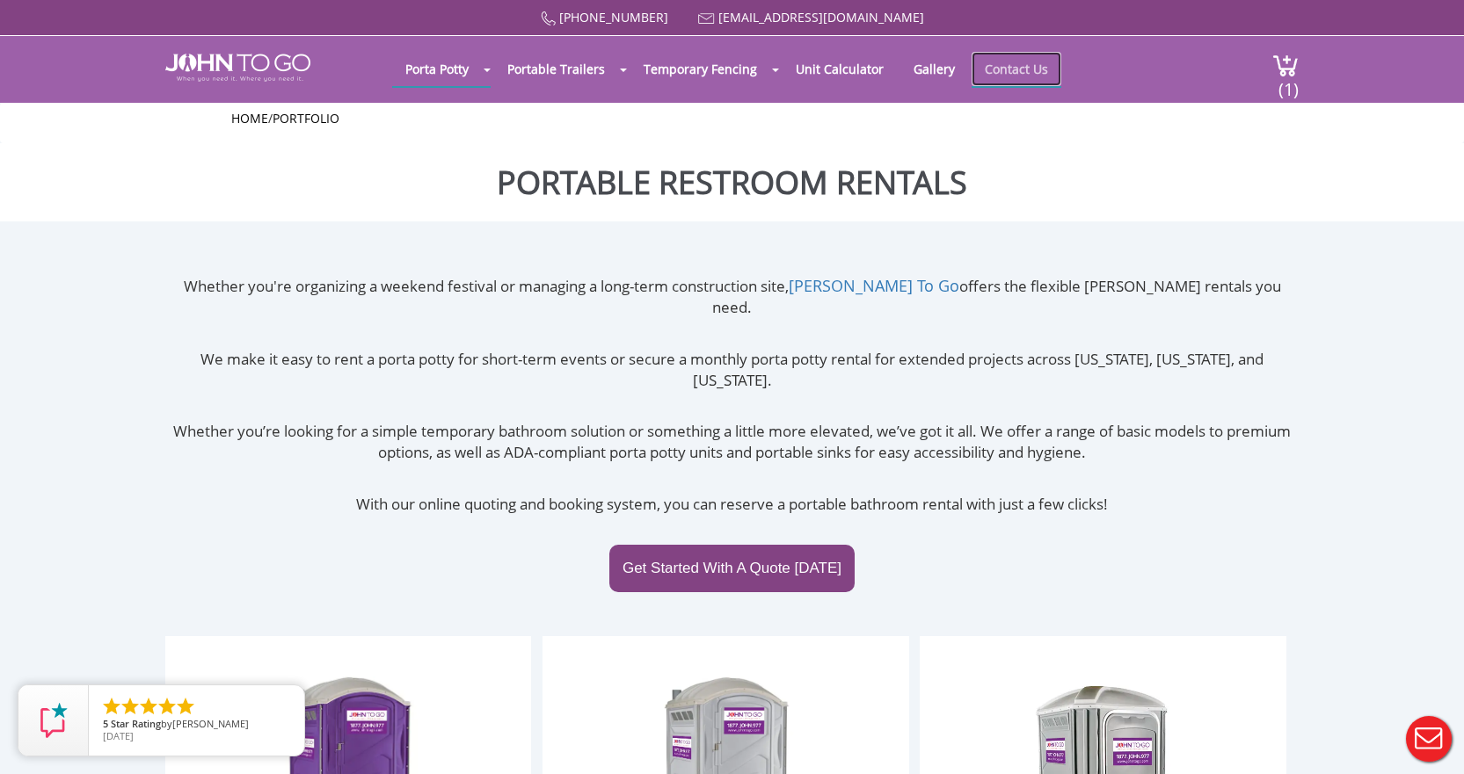
click at [1010, 69] on link "Contact Us" at bounding box center [1016, 69] width 90 height 34
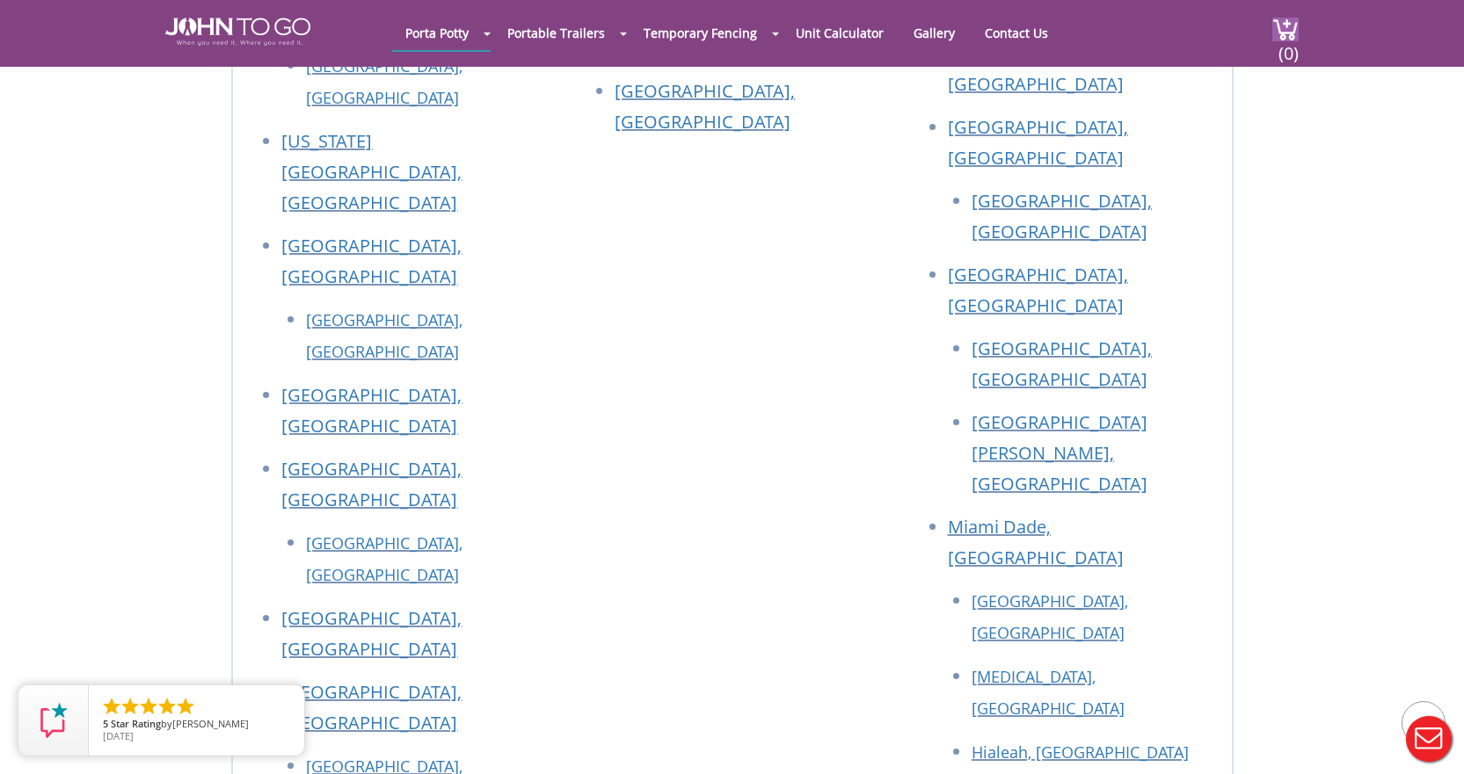
scroll to position [2373, 0]
